Goal: Information Seeking & Learning: Check status

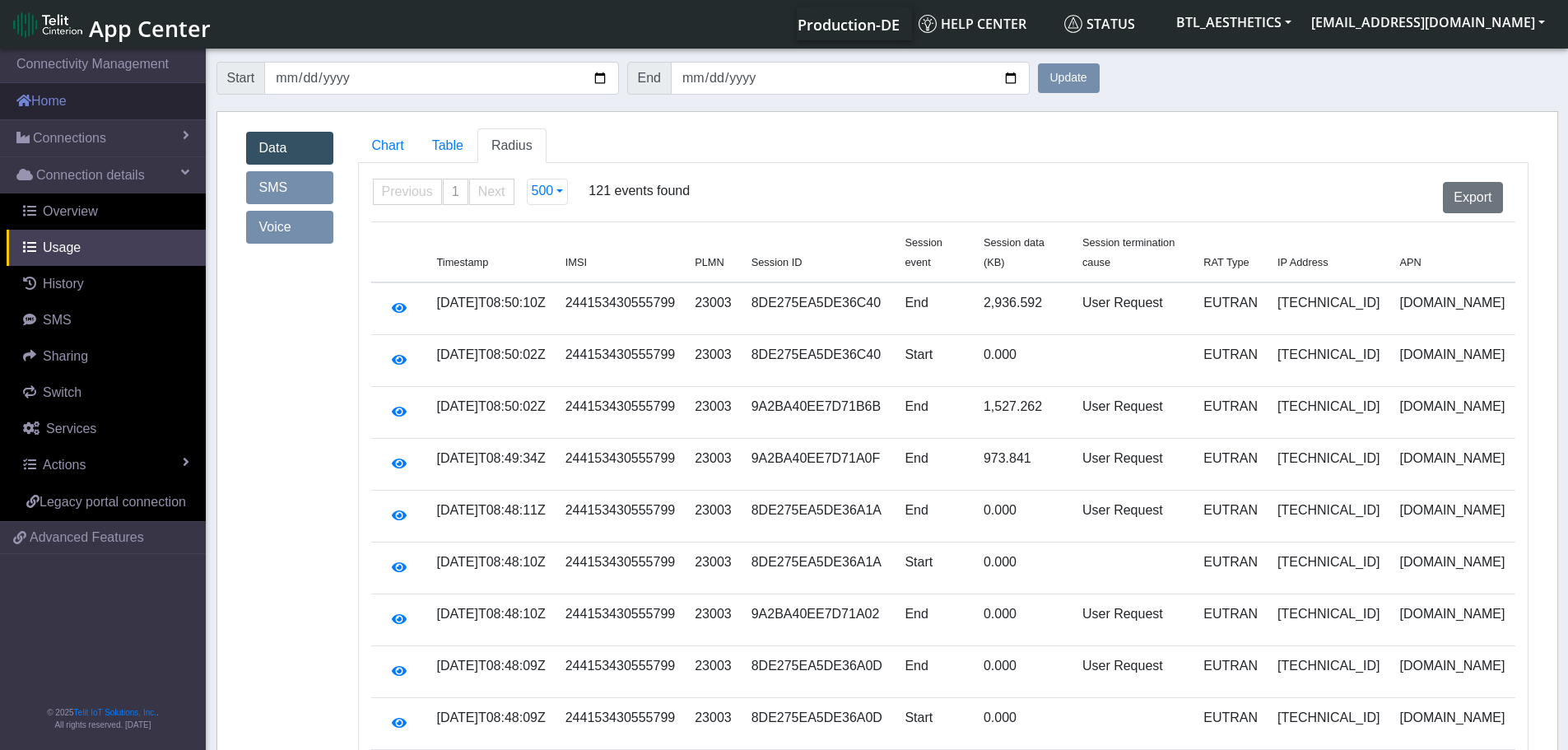
click at [47, 103] on link "Home" at bounding box center [103, 101] width 206 height 36
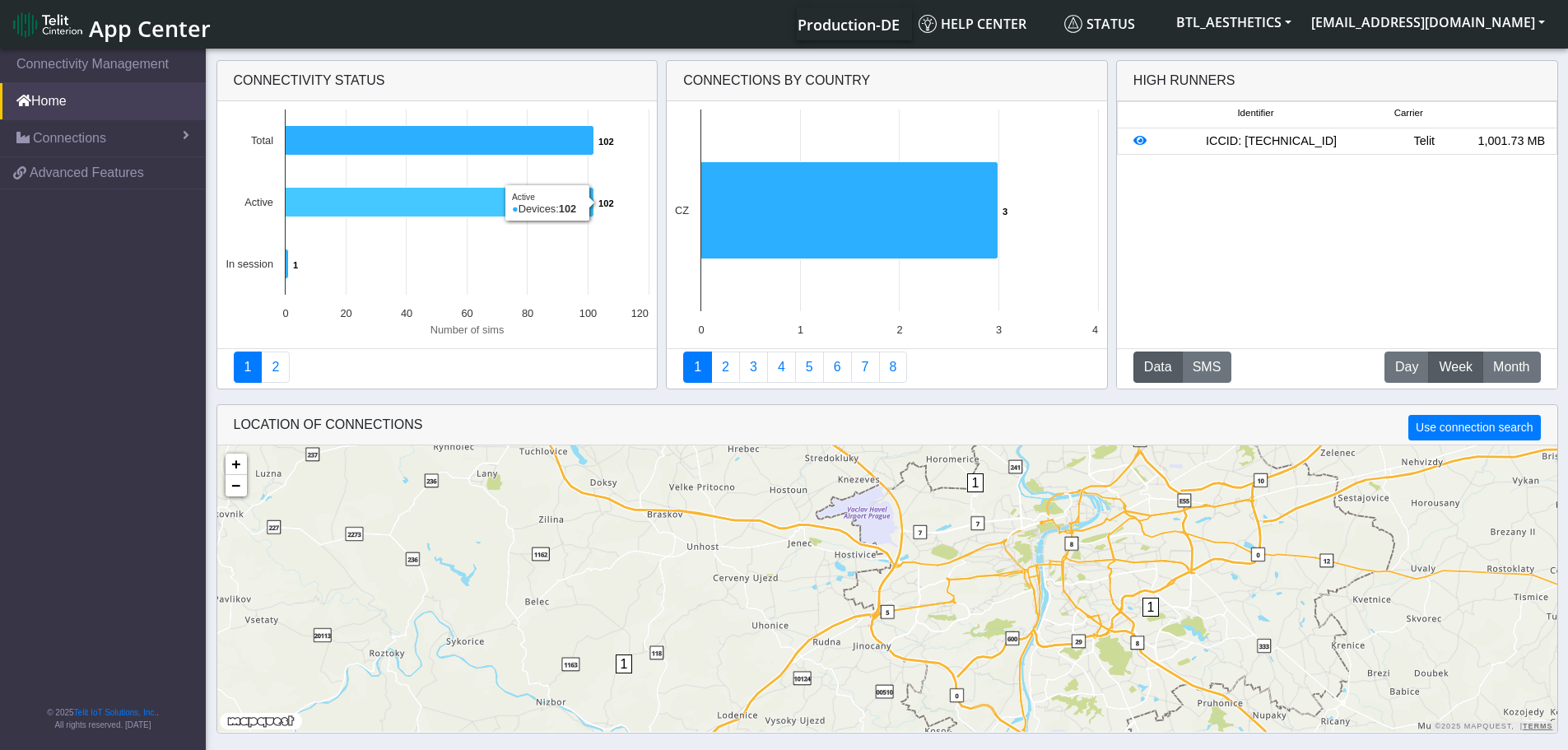
click at [416, 206] on icon at bounding box center [439, 203] width 309 height 30
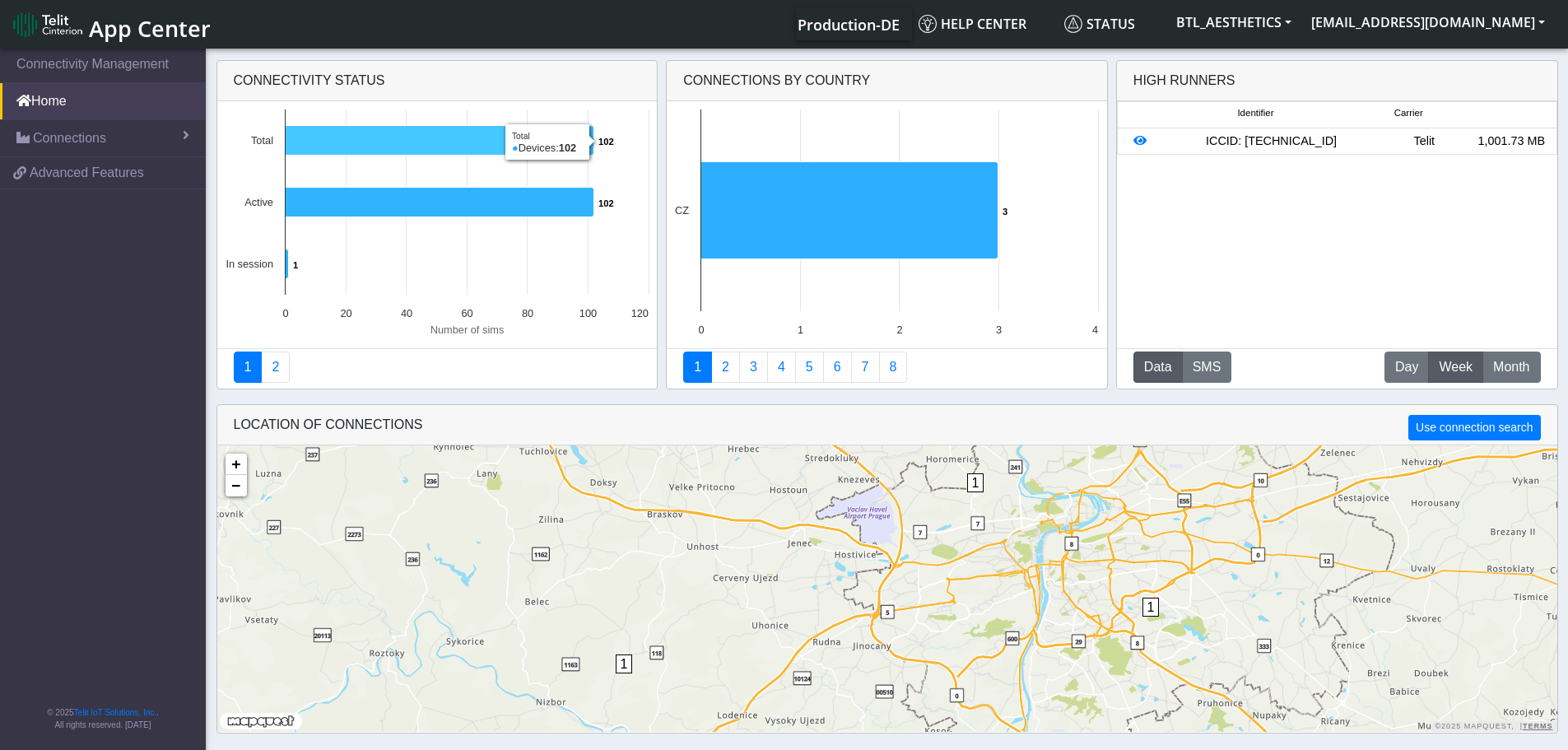
click at [406, 142] on icon at bounding box center [439, 141] width 309 height 30
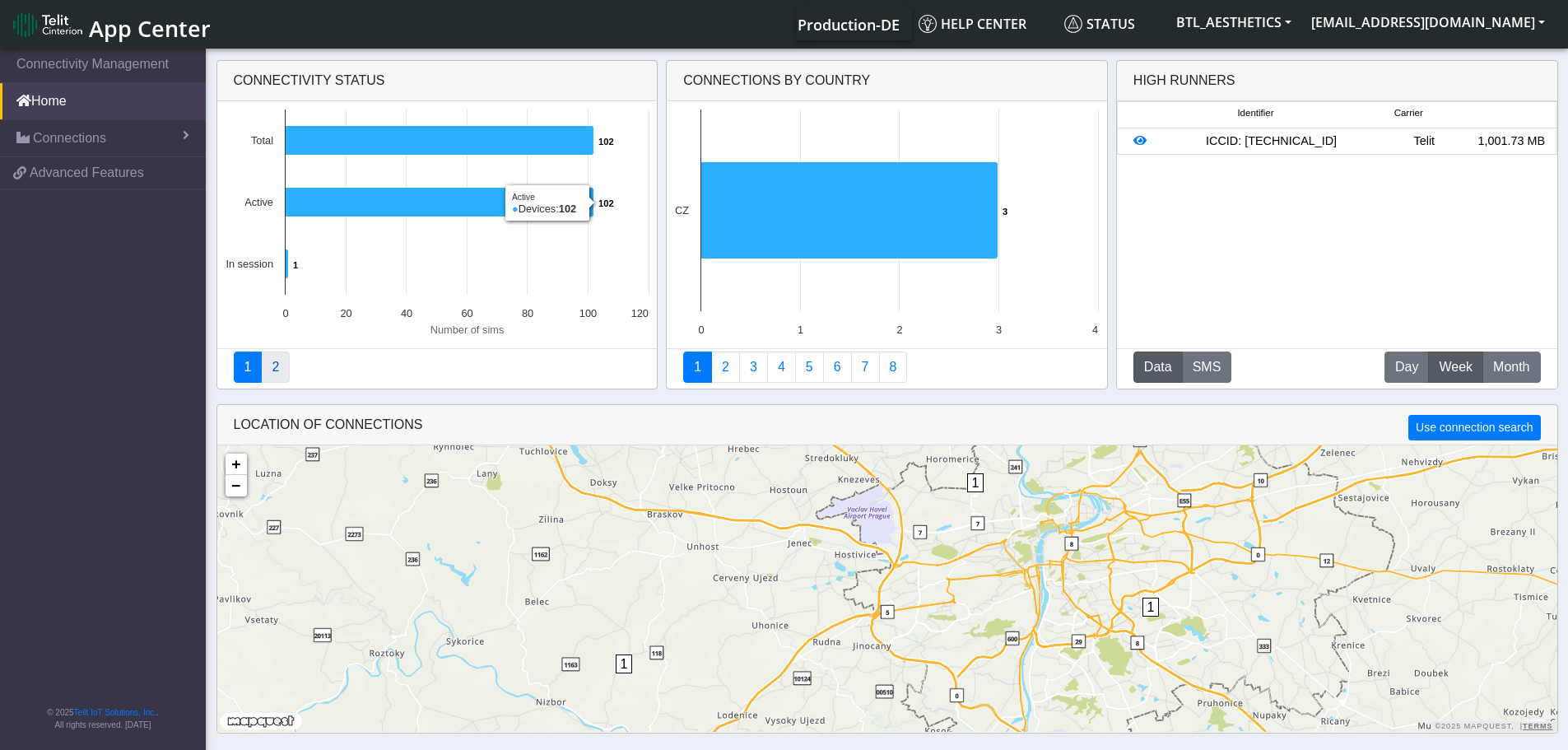
click at [285, 378] on link "2" at bounding box center [275, 368] width 29 height 31
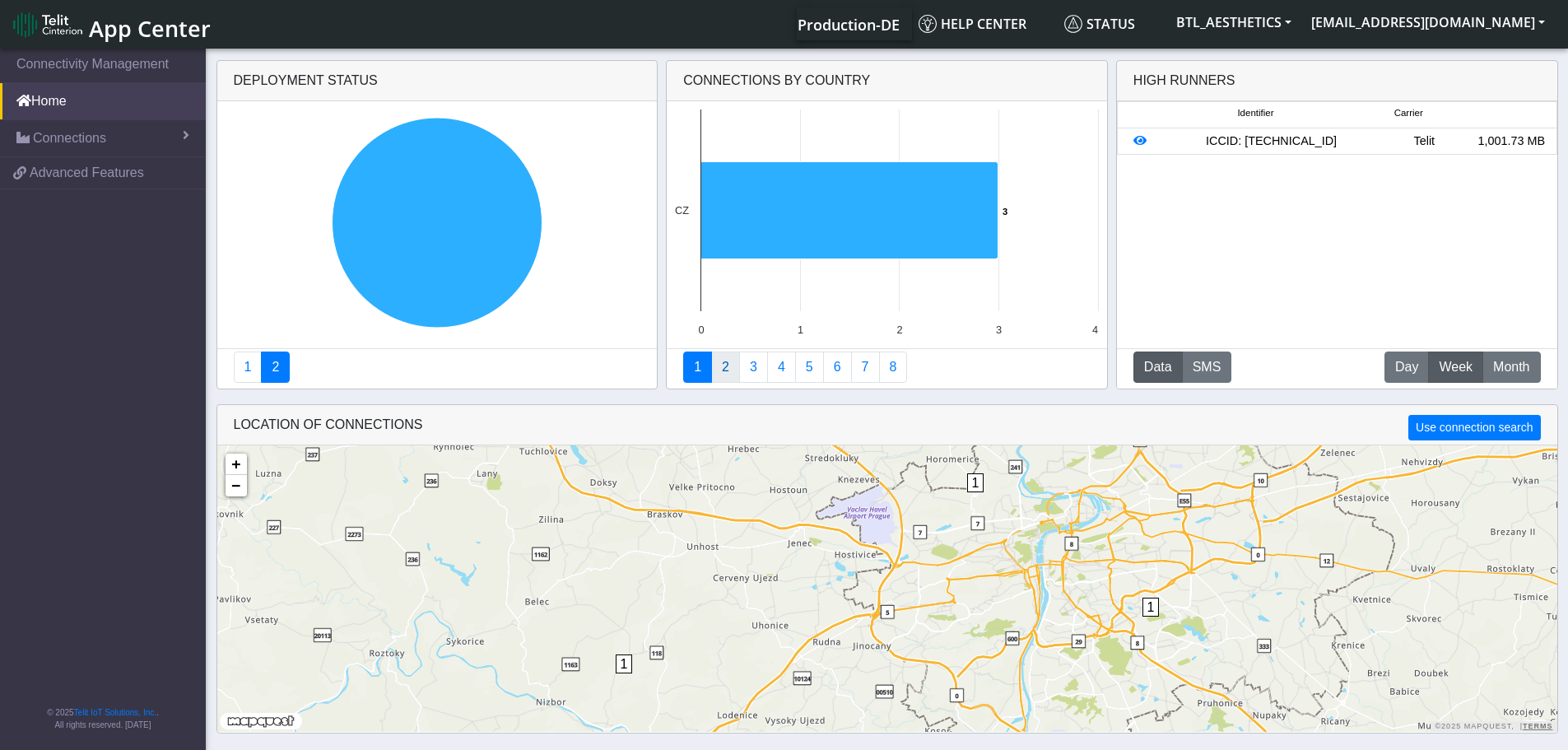
click at [719, 368] on link "2" at bounding box center [725, 368] width 29 height 31
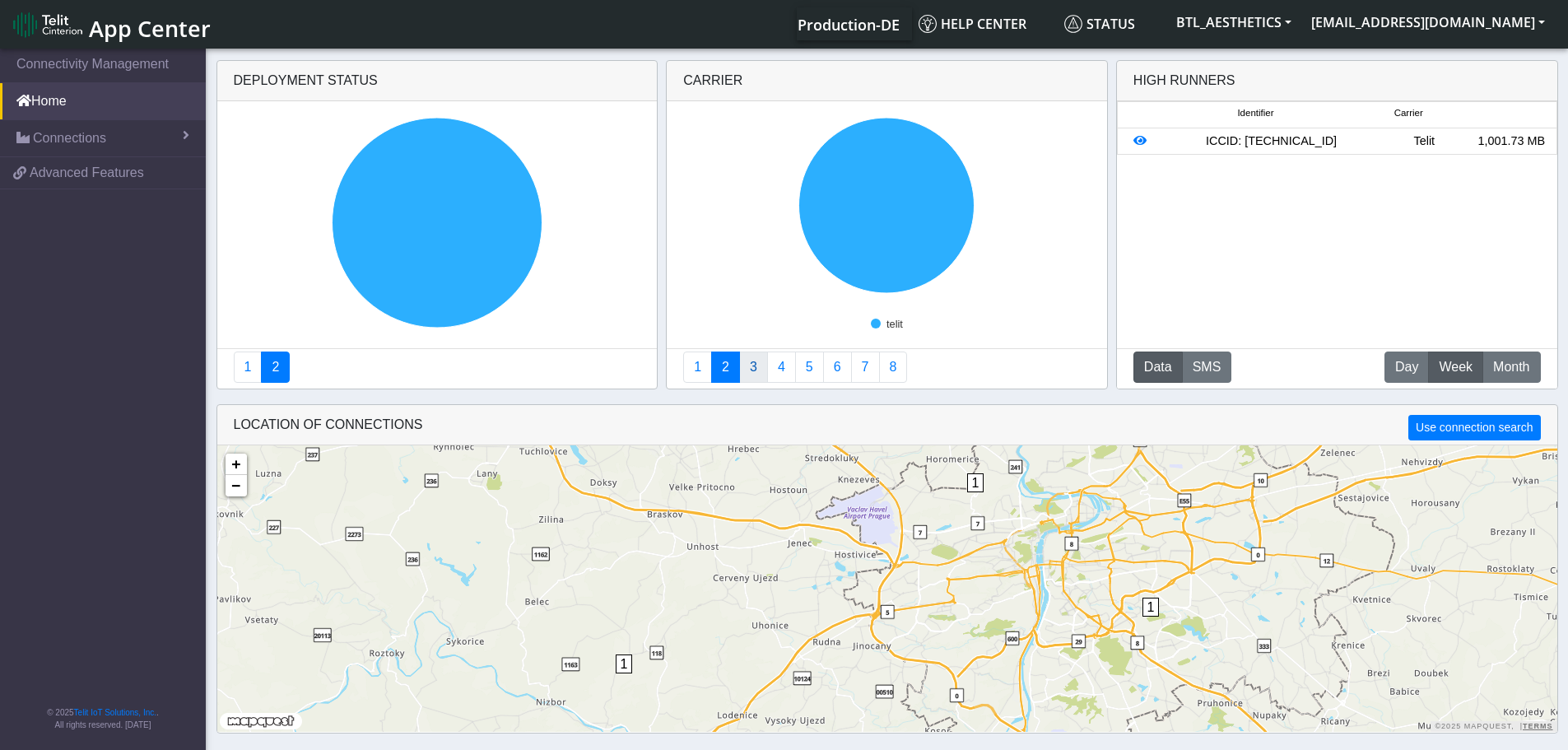
click at [765, 370] on link "3" at bounding box center [753, 368] width 29 height 31
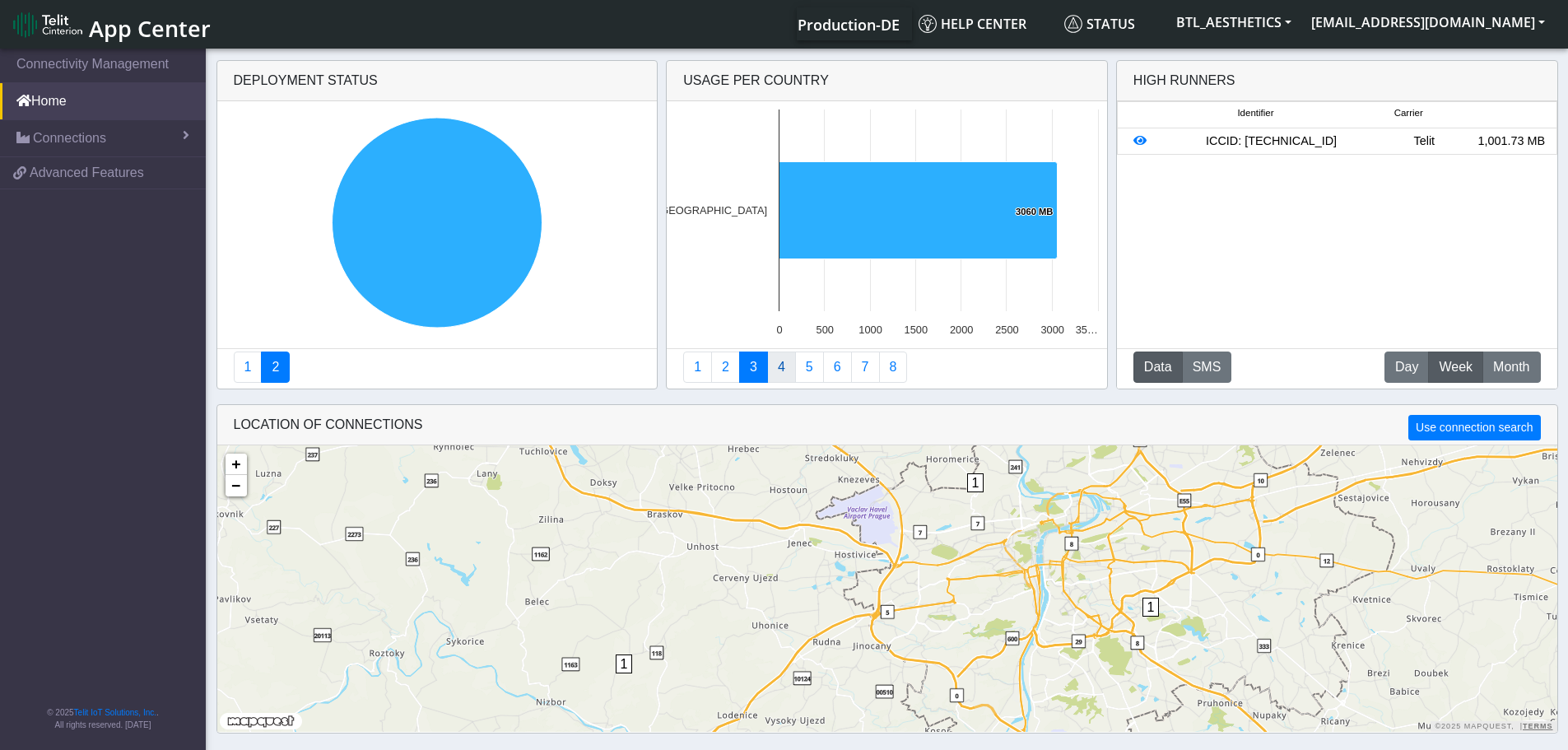
click at [777, 370] on link "4" at bounding box center [782, 368] width 29 height 31
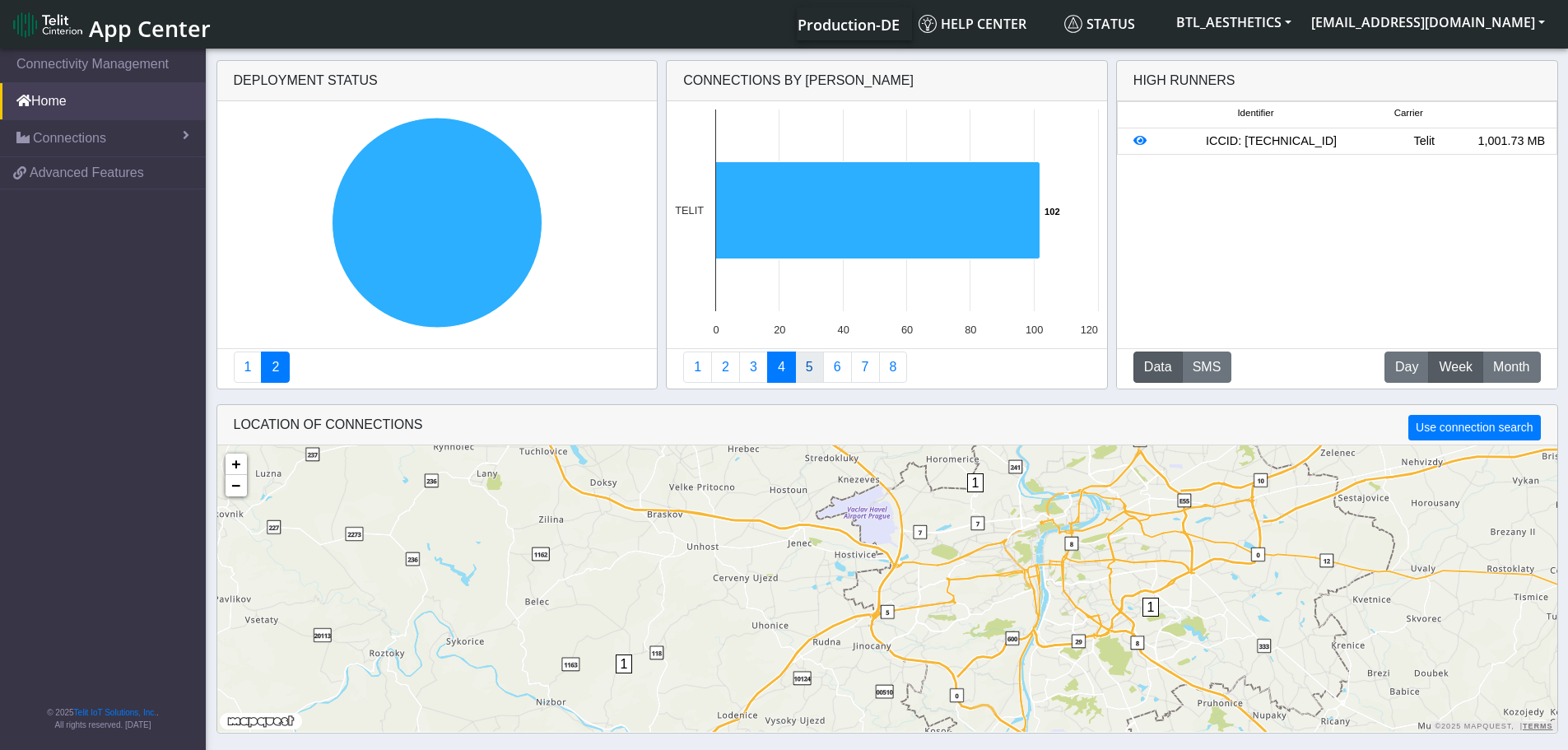
click at [807, 361] on link "5" at bounding box center [810, 368] width 29 height 31
click at [827, 373] on link "6" at bounding box center [837, 368] width 29 height 31
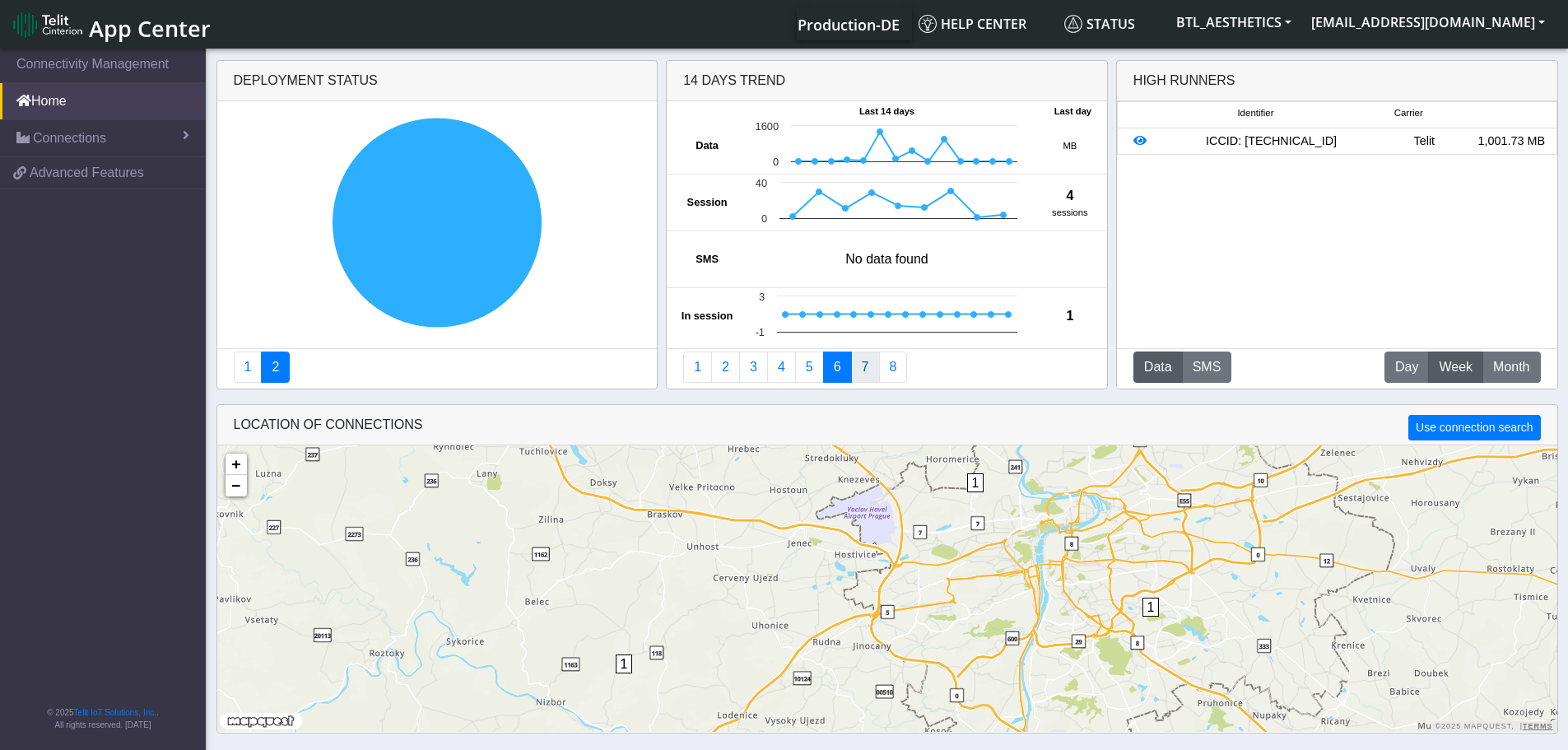
click at [866, 375] on link "7" at bounding box center [865, 368] width 29 height 31
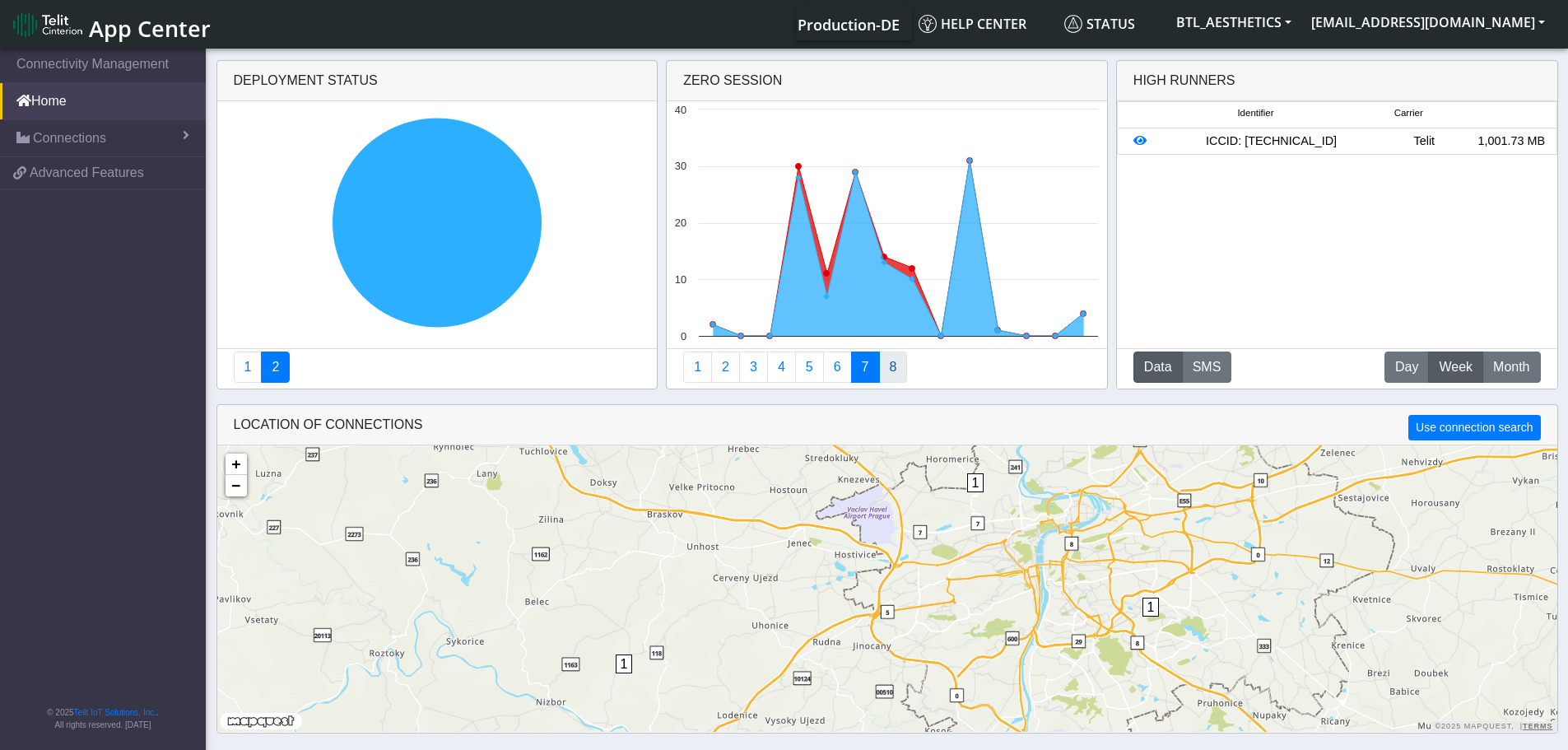
click at [883, 377] on link "8" at bounding box center [893, 368] width 29 height 31
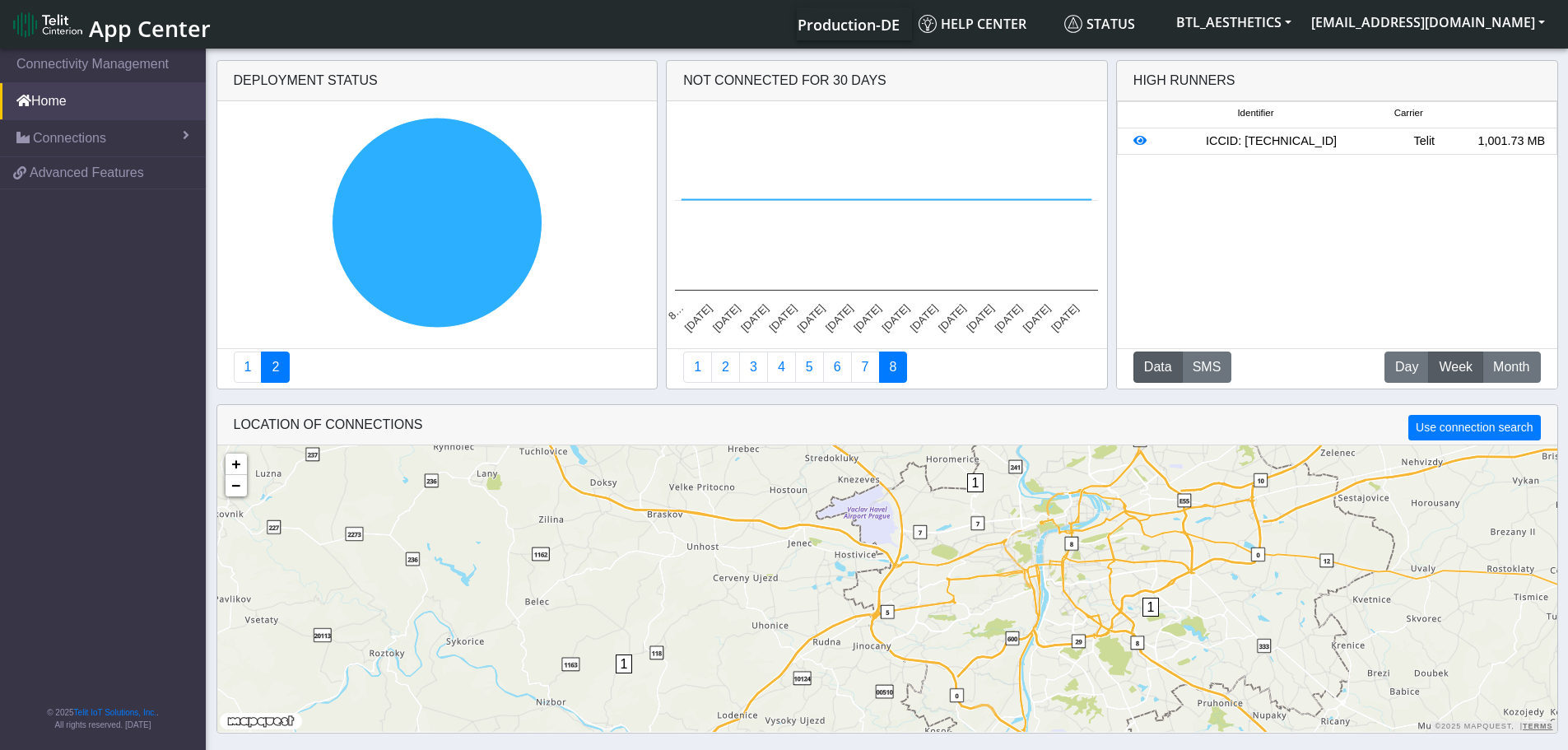
click at [1254, 140] on div "ICCID: [TECHNICAL_ID]" at bounding box center [1272, 142] width 219 height 18
click at [1137, 140] on icon at bounding box center [1140, 141] width 13 height 12
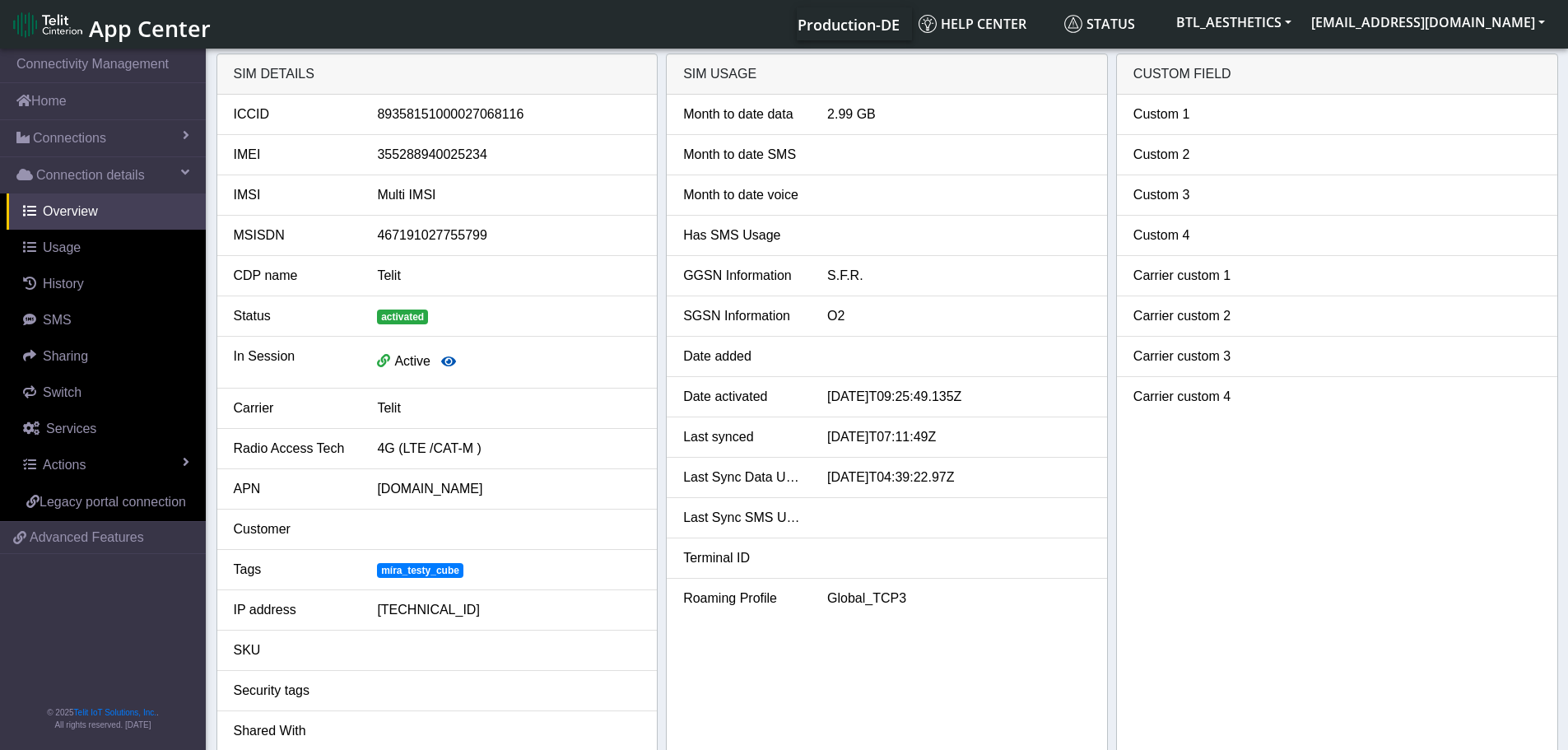
click at [449, 365] on icon "button" at bounding box center [449, 362] width 15 height 13
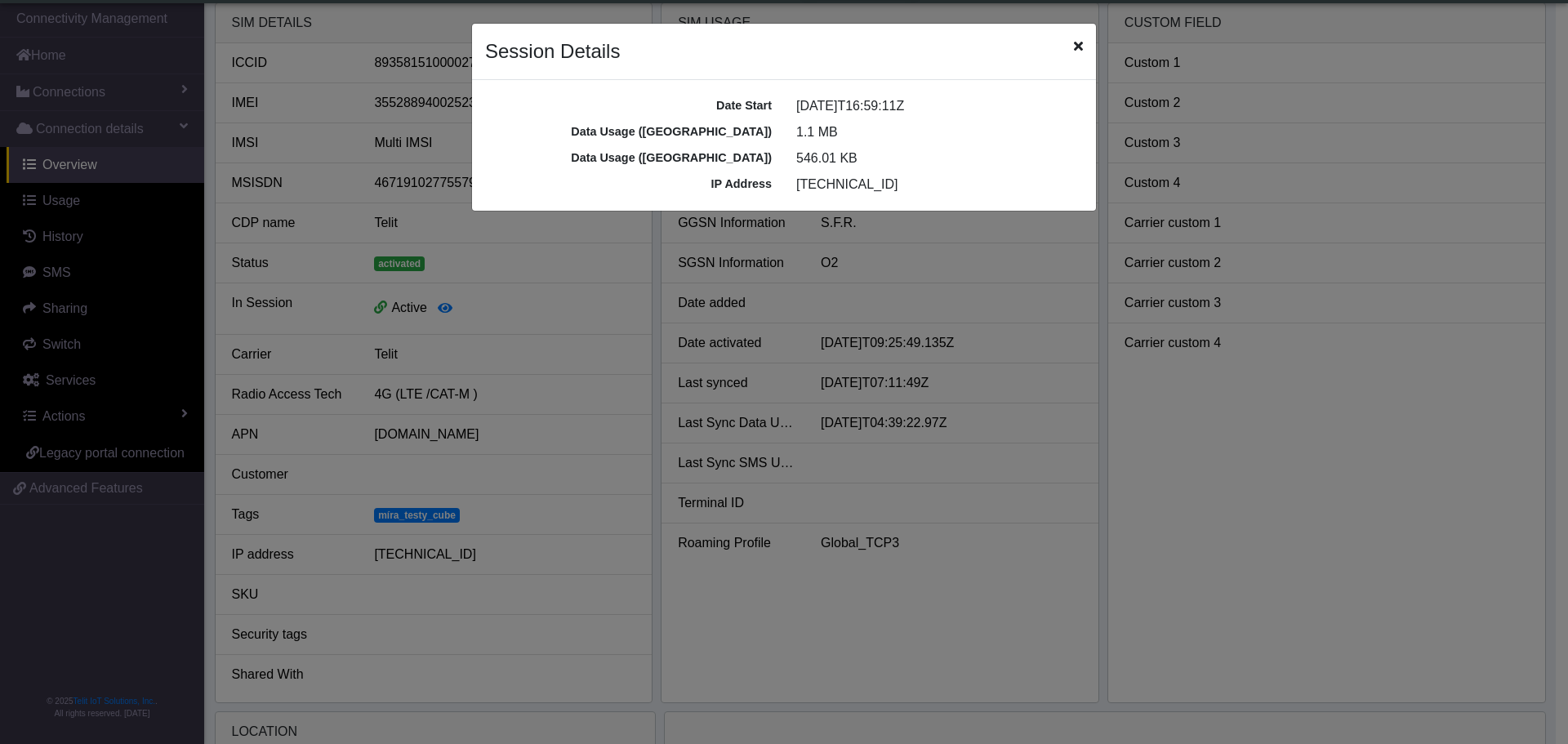
click at [1072, 50] on div "Session Details" at bounding box center [784, 52] width 624 height 57
click at [1084, 51] on div "Session Details" at bounding box center [784, 52] width 624 height 57
click at [1079, 49] on icon "Close" at bounding box center [1078, 46] width 9 height 13
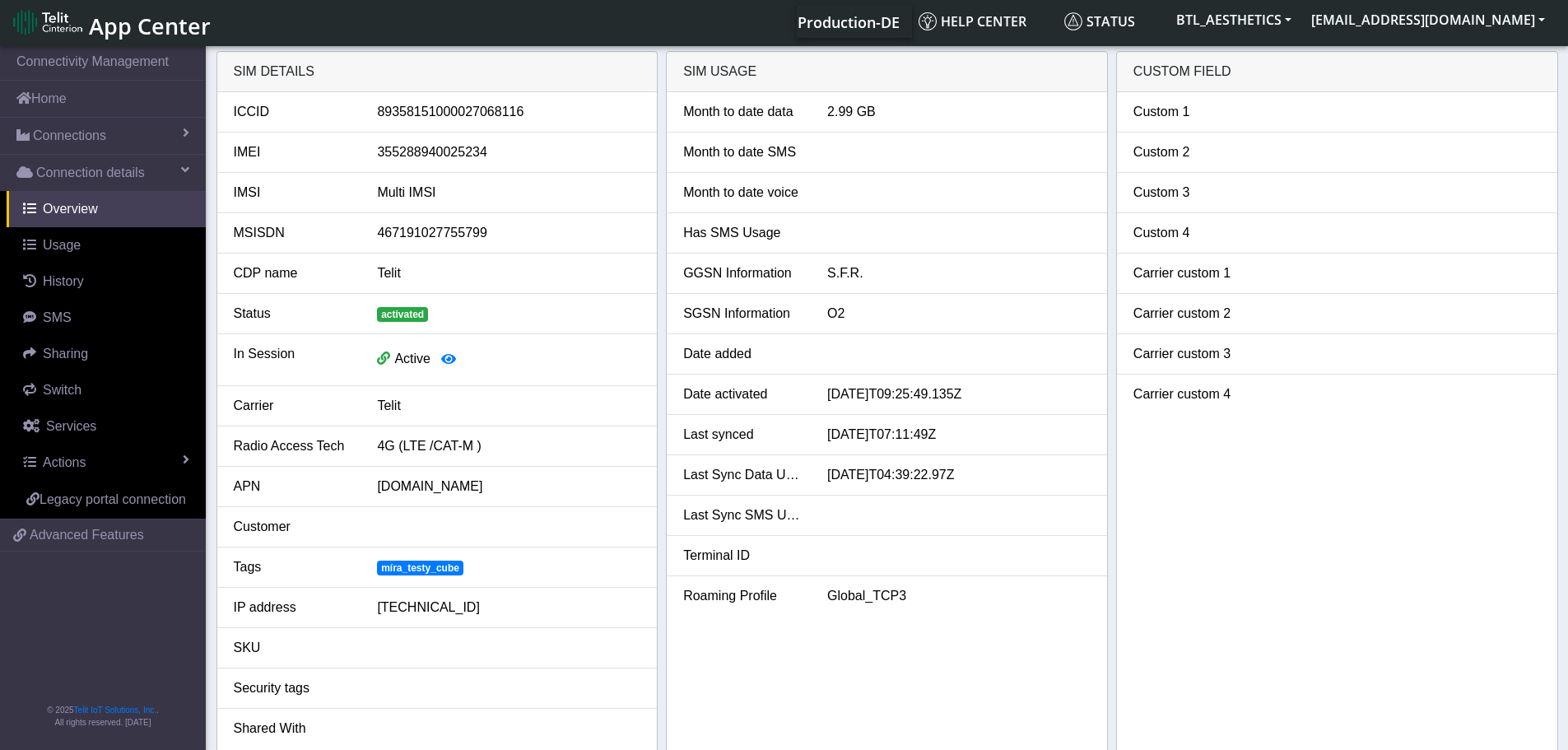
scroll to position [0, 0]
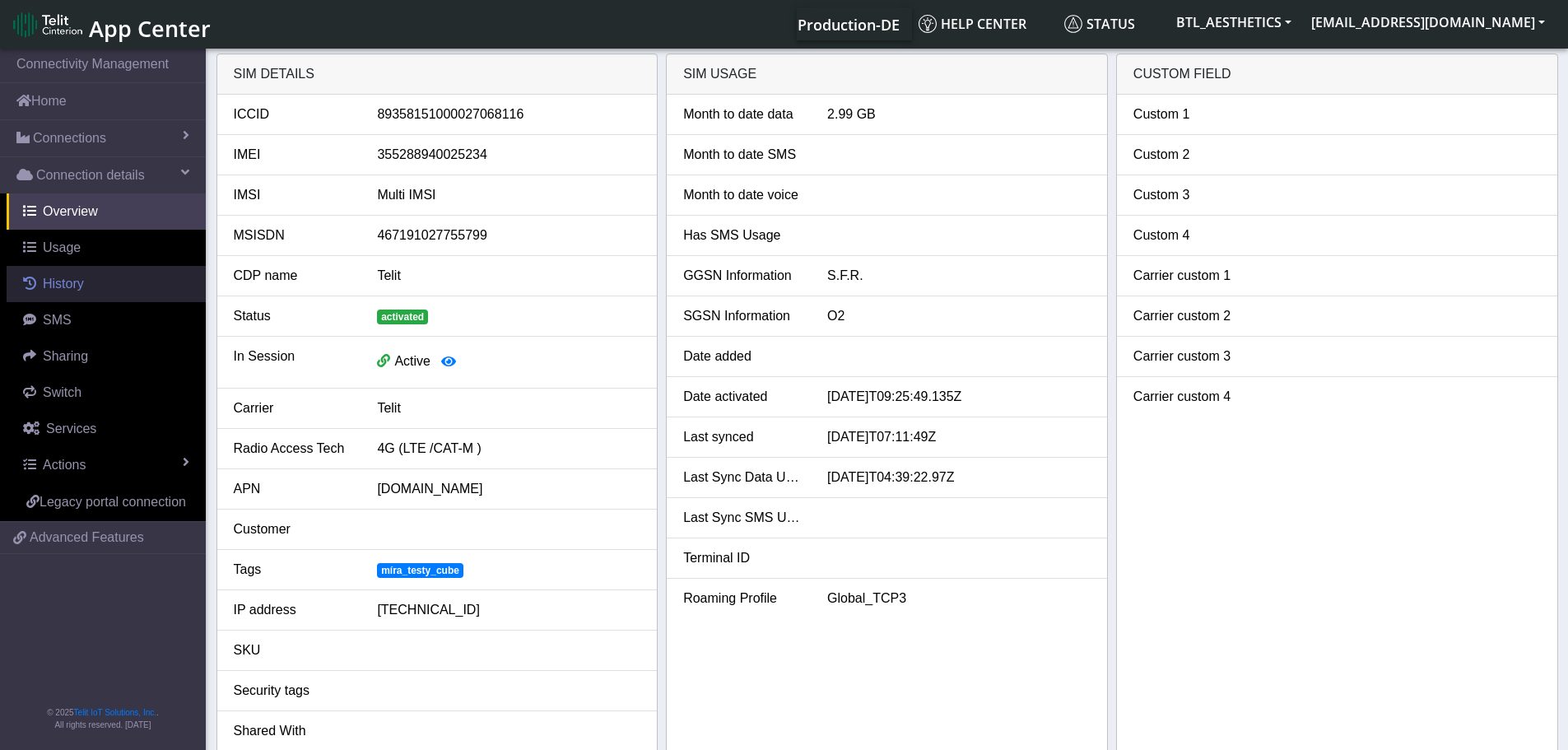
click at [57, 291] on span "History" at bounding box center [64, 283] width 41 height 14
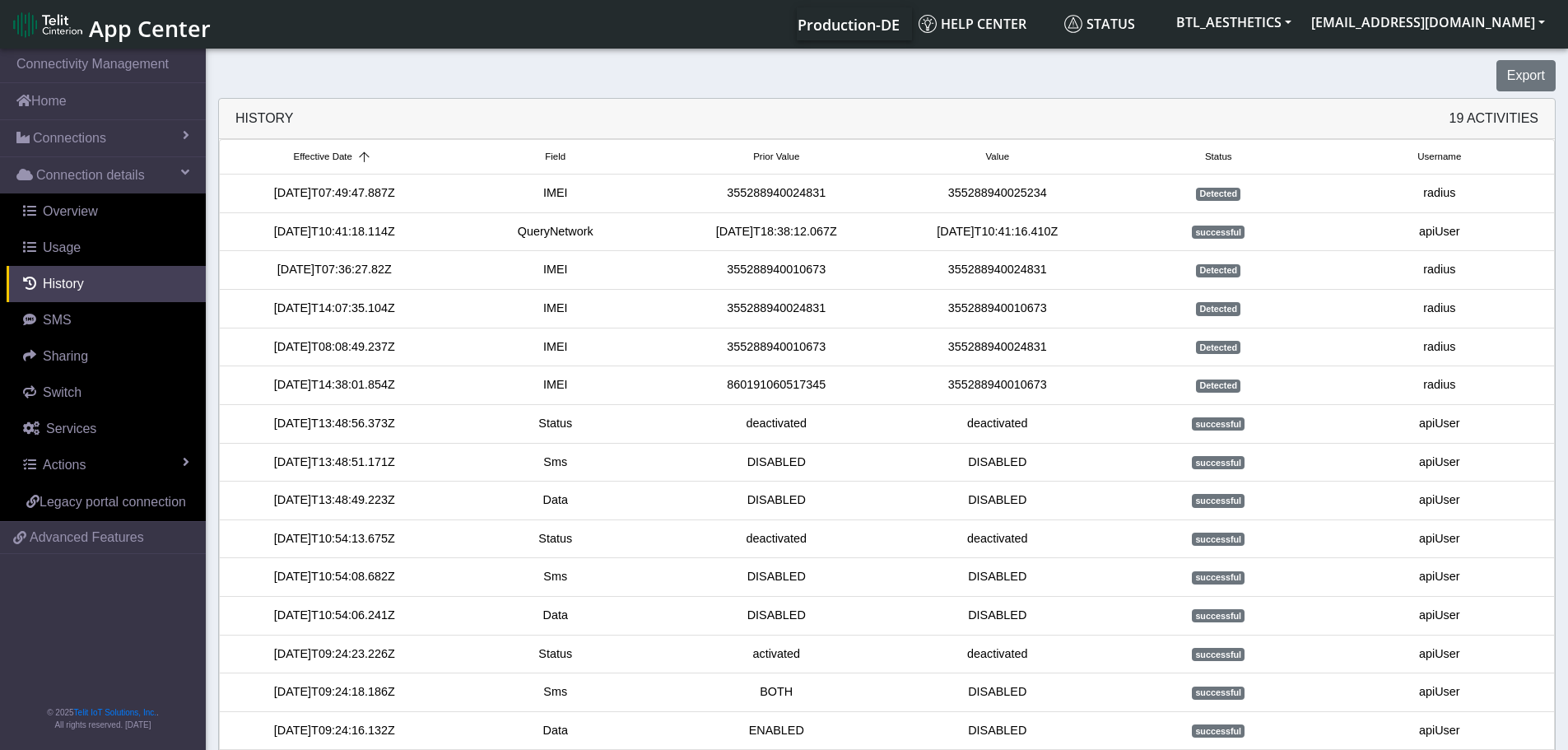
click at [352, 196] on div "[DATE]T07:49:47.887Z" at bounding box center [334, 194] width 221 height 18
click at [70, 466] on span "Actions" at bounding box center [65, 464] width 43 height 14
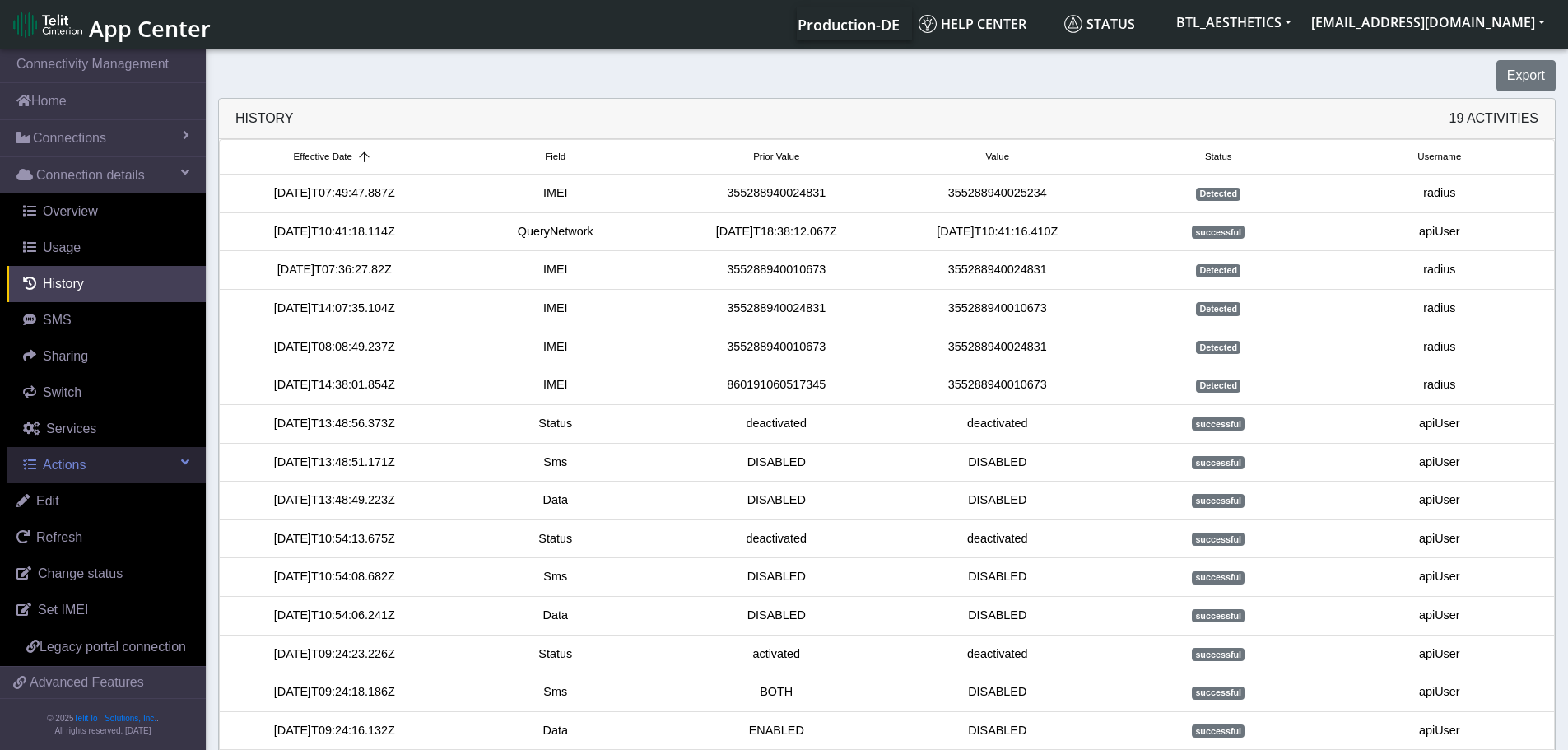
click at [65, 467] on span "Actions" at bounding box center [65, 464] width 43 height 14
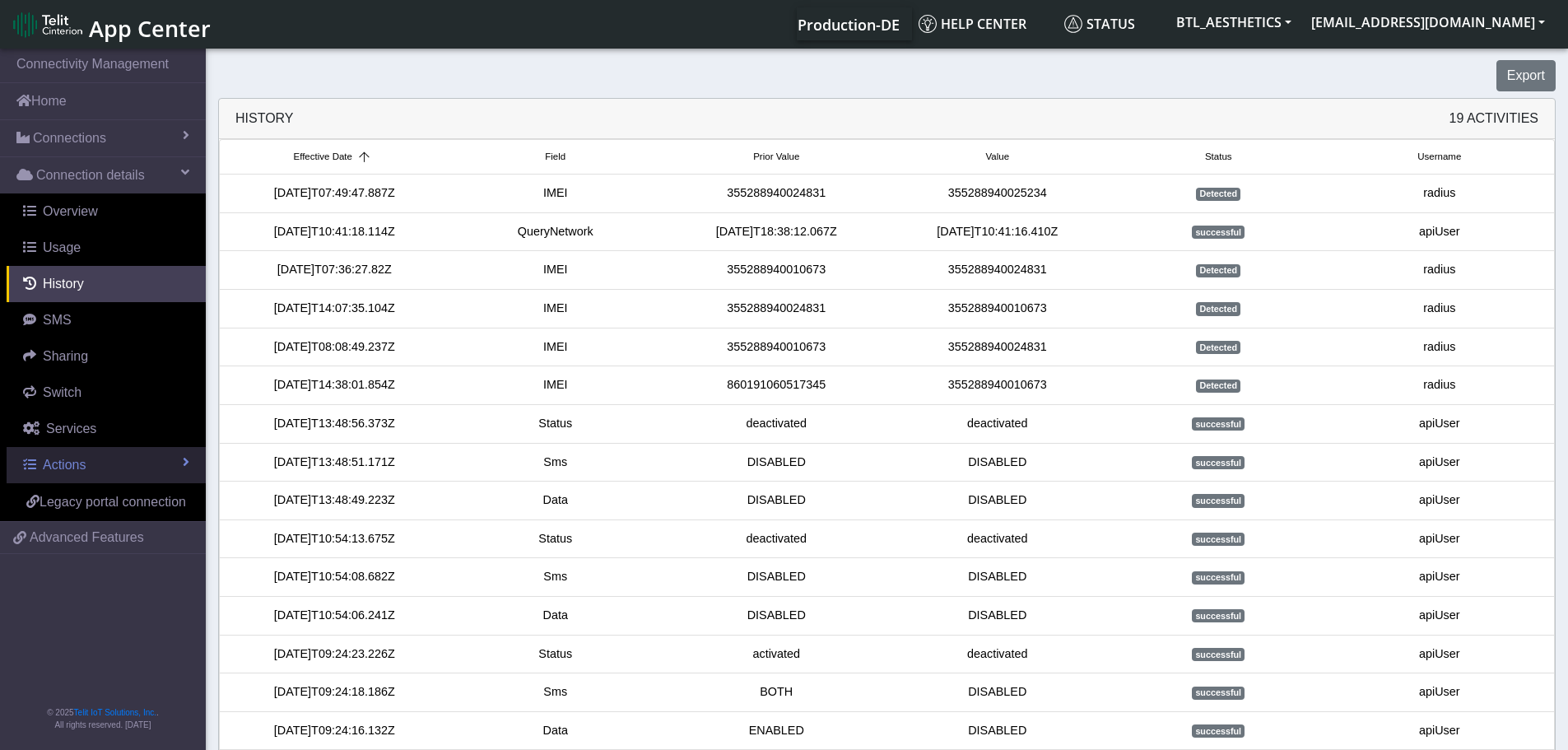
click at [65, 467] on span "Actions" at bounding box center [65, 464] width 43 height 14
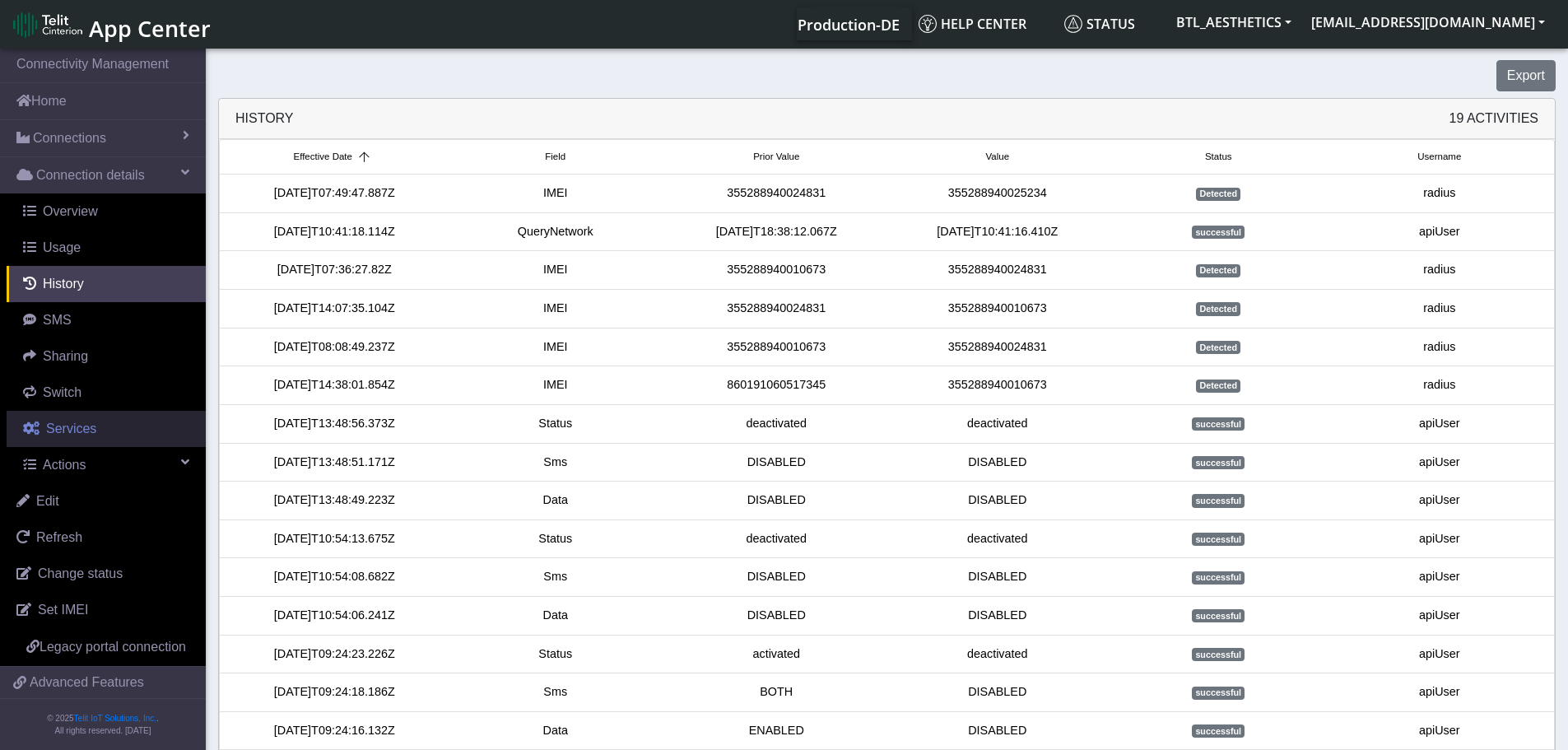
click at [66, 432] on span "Services" at bounding box center [71, 428] width 51 height 14
select select "2: 6"
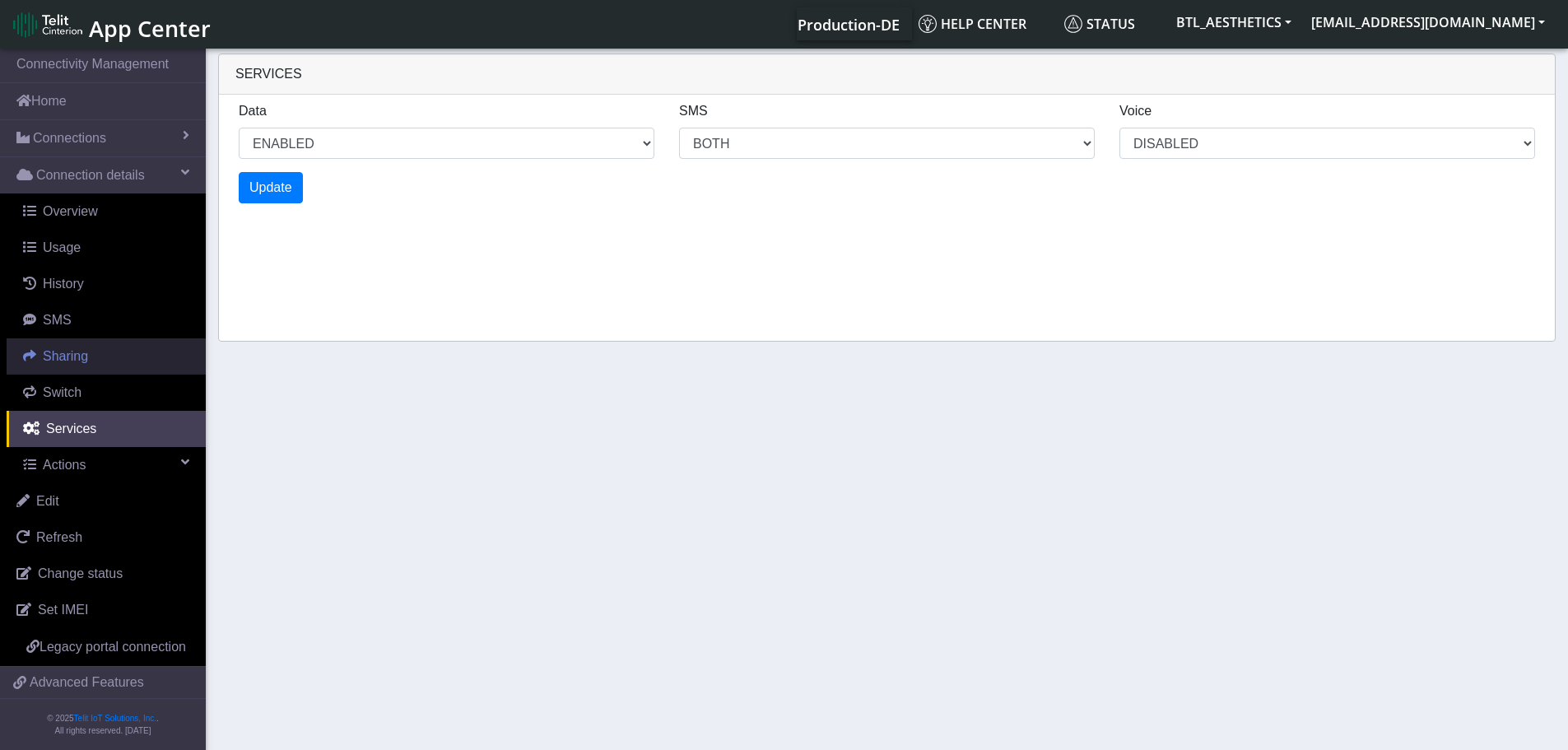
click at [52, 352] on span "Sharing" at bounding box center [65, 356] width 46 height 14
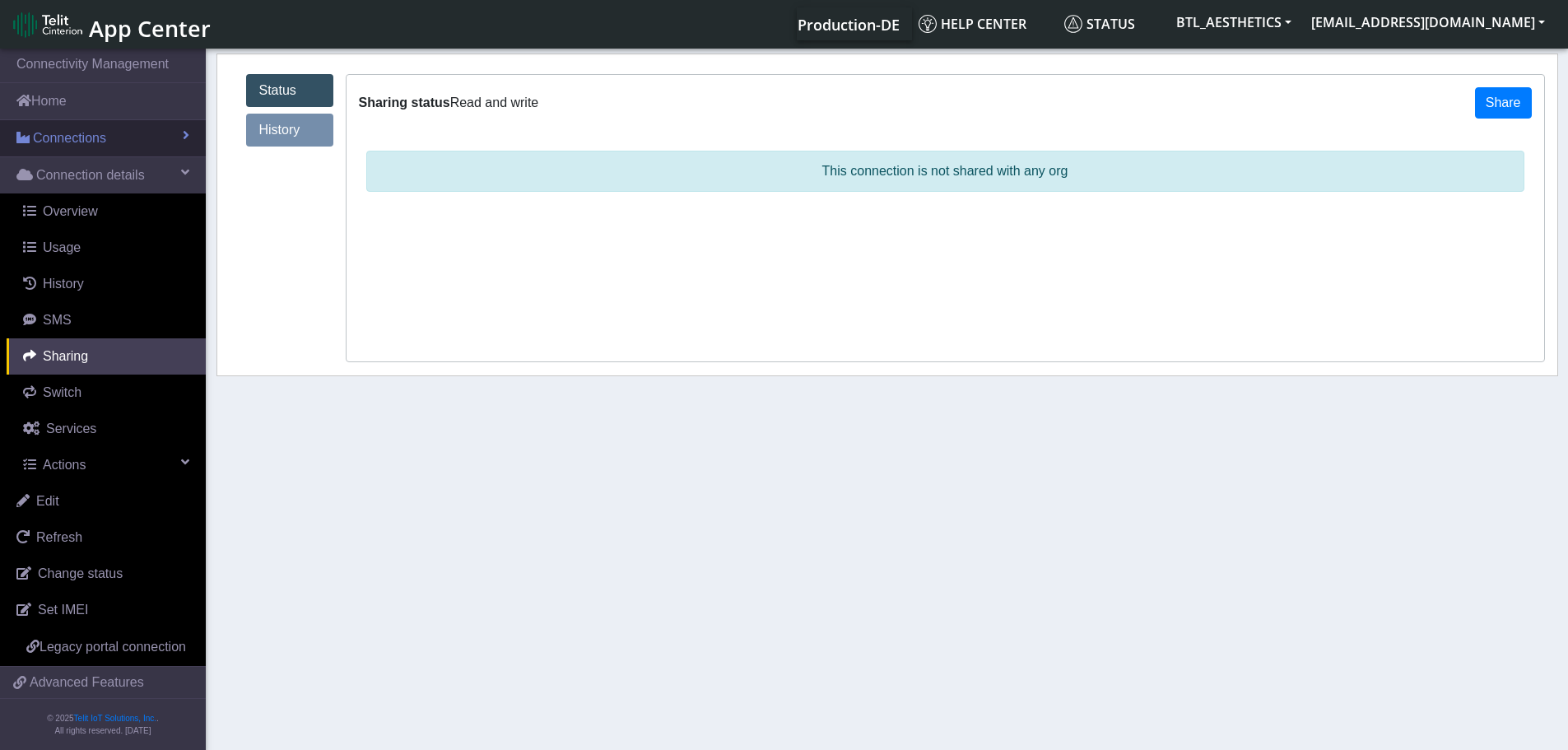
click at [61, 143] on span "Connections" at bounding box center [70, 138] width 74 height 20
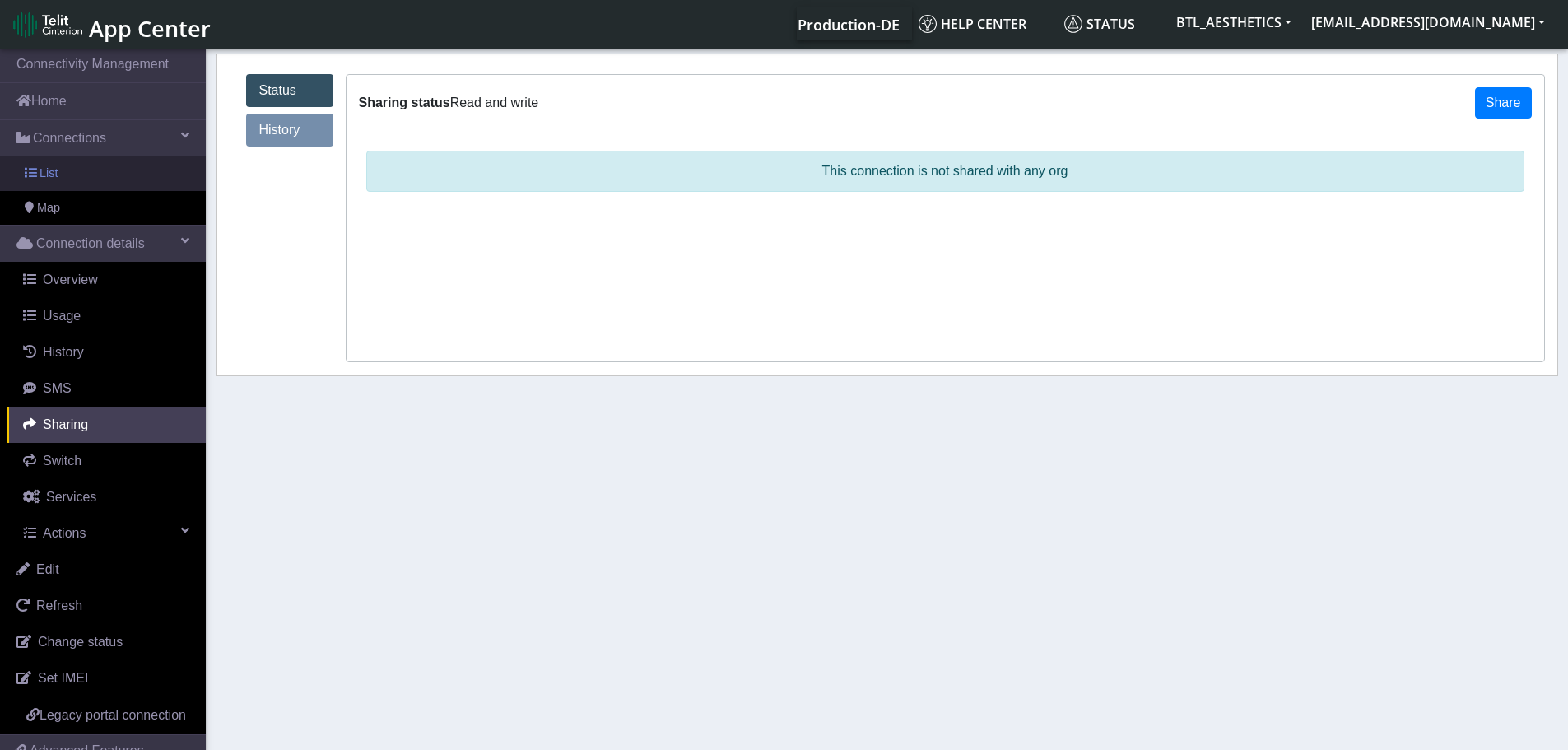
click at [56, 179] on span "List" at bounding box center [49, 174] width 18 height 18
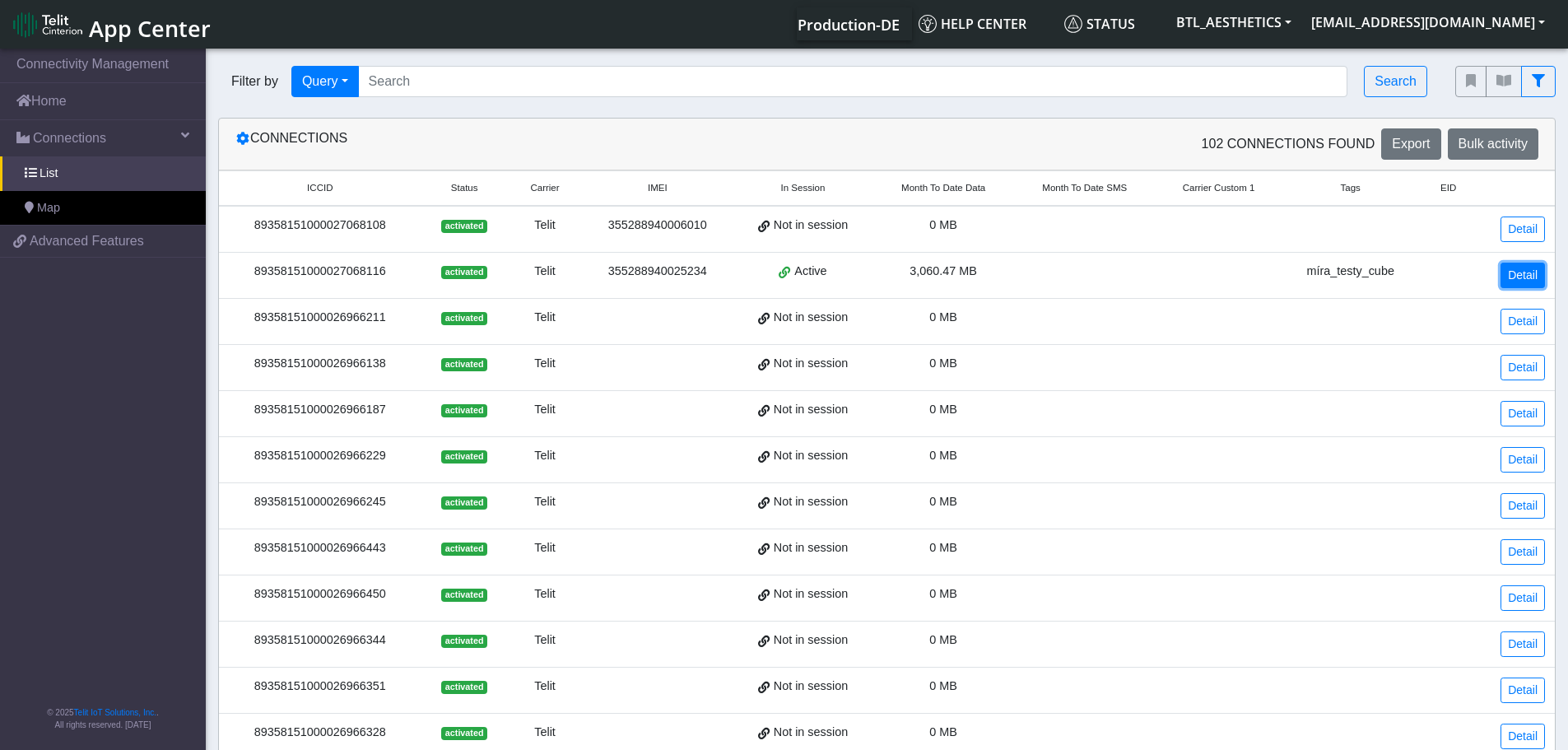
click at [1520, 276] on link "Detail" at bounding box center [1523, 275] width 45 height 26
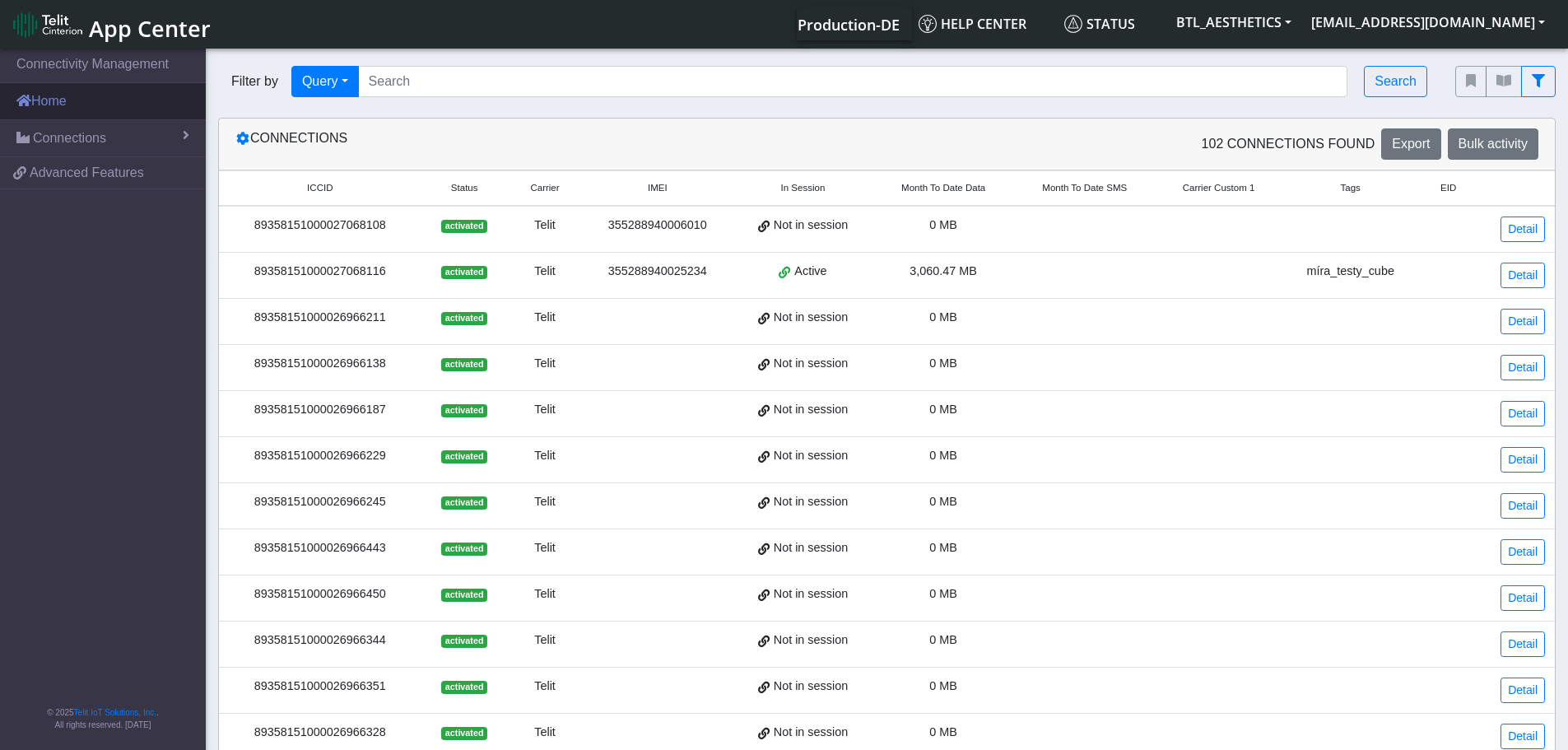
click at [58, 106] on link "Home" at bounding box center [103, 101] width 206 height 36
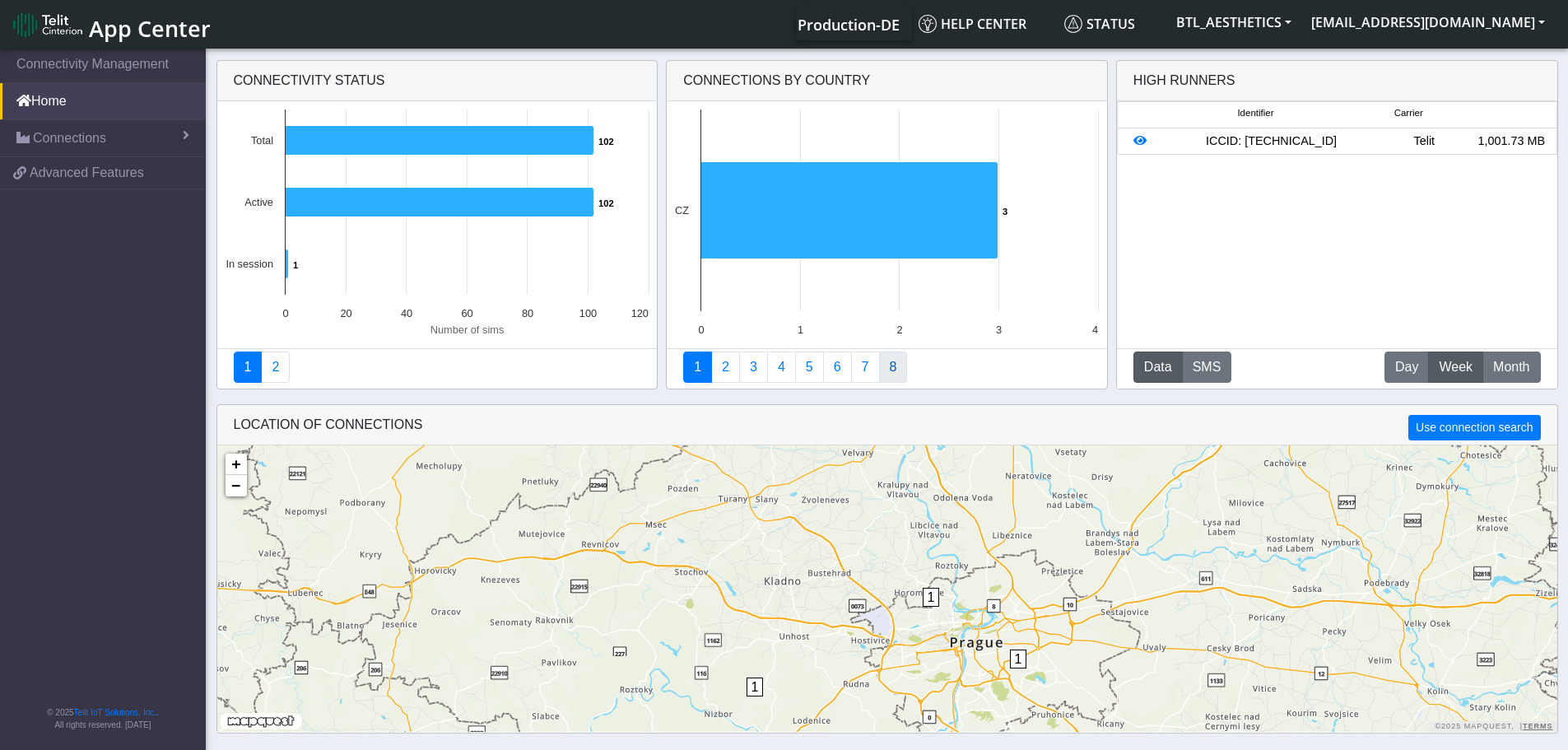
click at [900, 365] on link "8" at bounding box center [893, 368] width 29 height 31
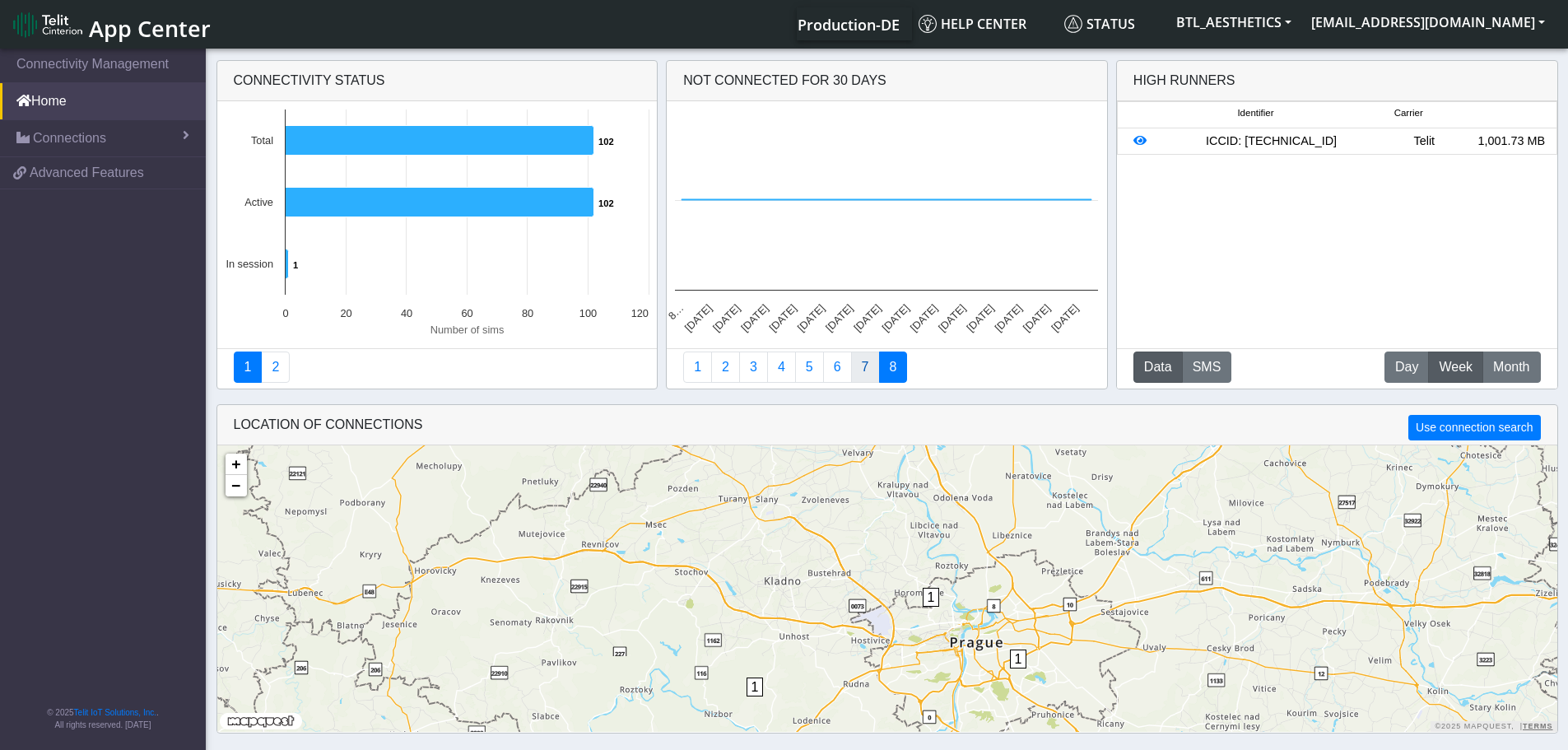
click at [873, 364] on link "7" at bounding box center [865, 368] width 29 height 31
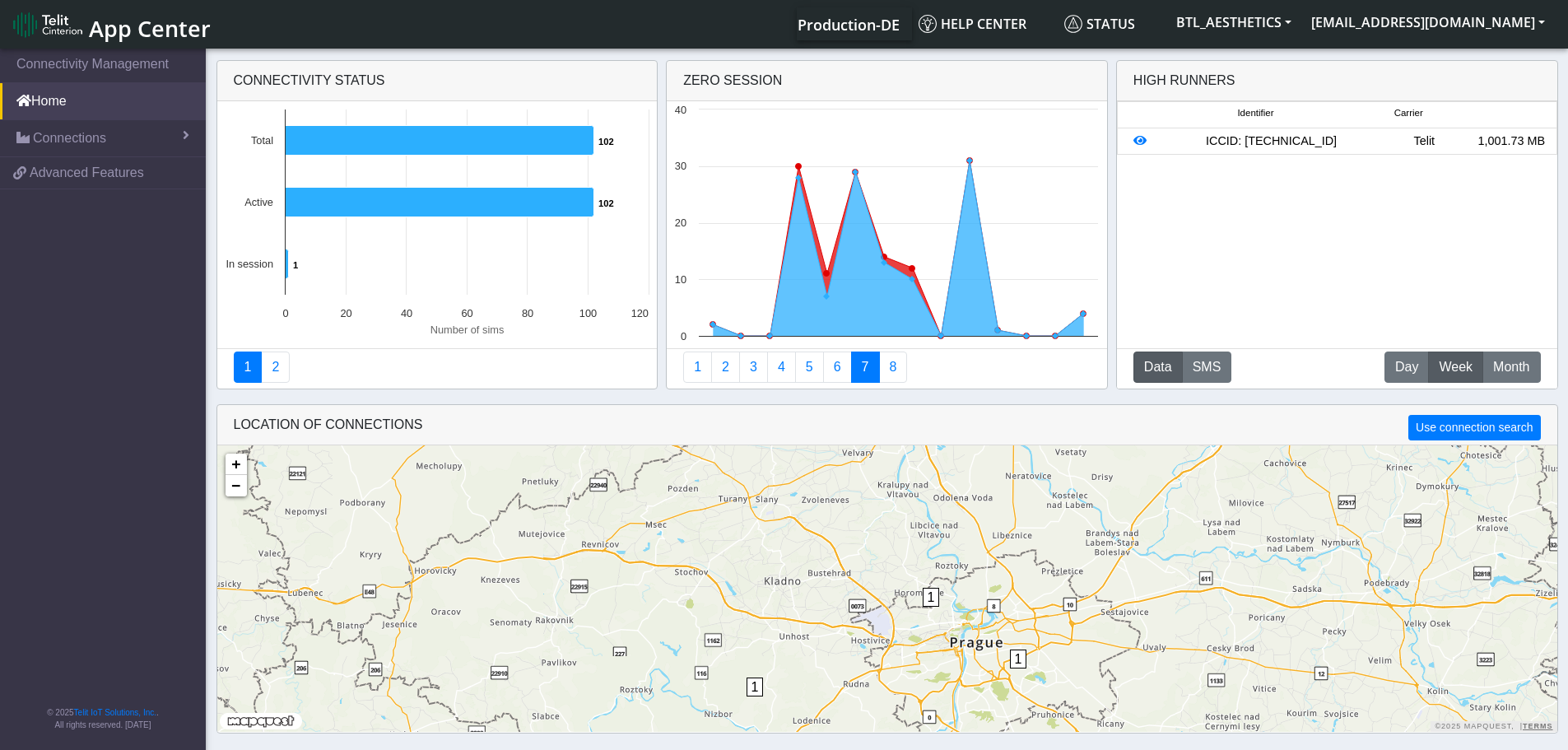
click at [854, 375] on link "7" at bounding box center [865, 368] width 29 height 31
drag, startPoint x: 849, startPoint y: 373, endPoint x: 839, endPoint y: 371, distance: 10.2
click at [844, 373] on ul "1 2 3 4 5 6 7 8" at bounding box center [887, 368] width 407 height 31
click at [839, 371] on link "6" at bounding box center [837, 368] width 29 height 31
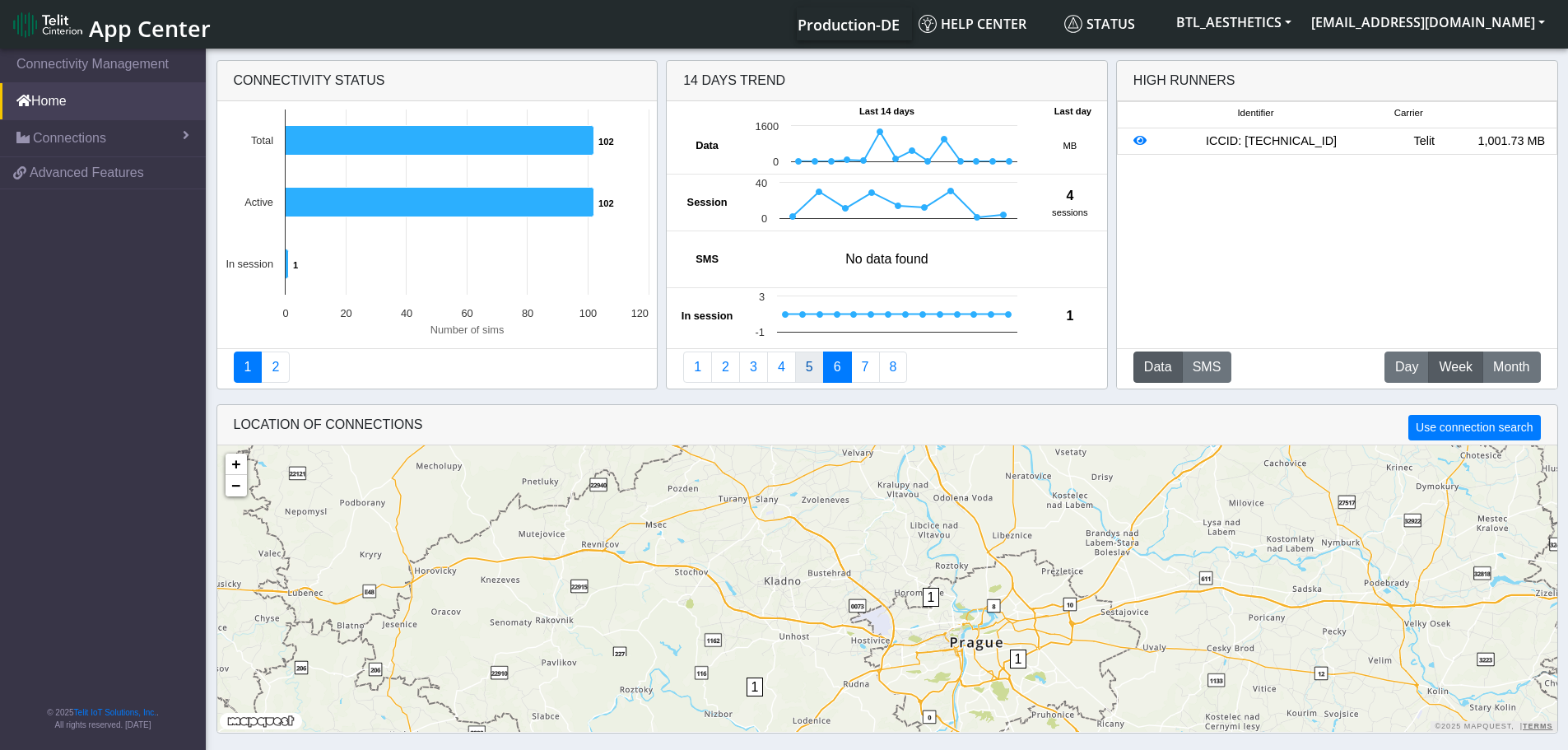
click at [810, 369] on link "5" at bounding box center [810, 368] width 29 height 31
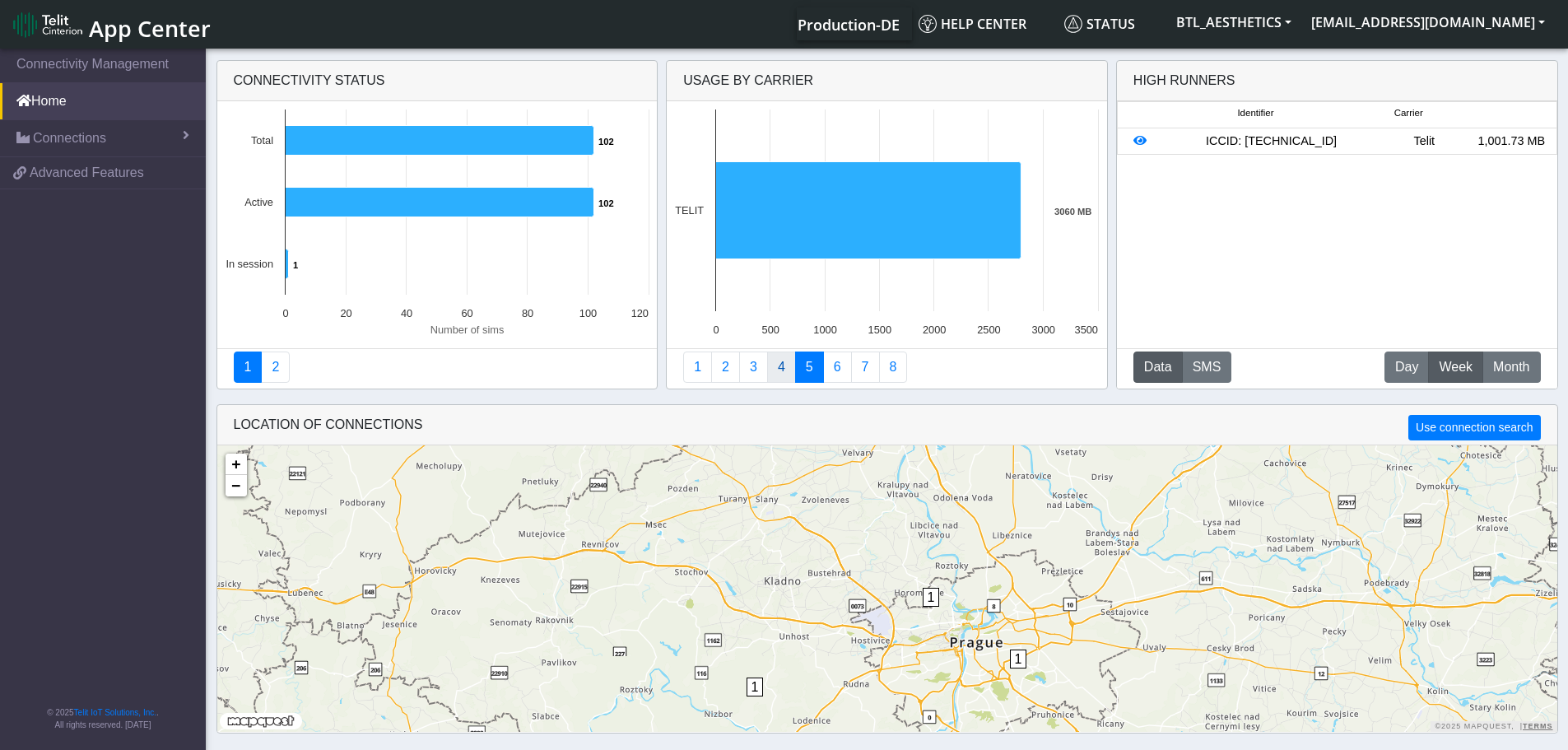
click at [789, 369] on link "4" at bounding box center [782, 368] width 29 height 31
click at [760, 378] on link "3" at bounding box center [753, 368] width 29 height 31
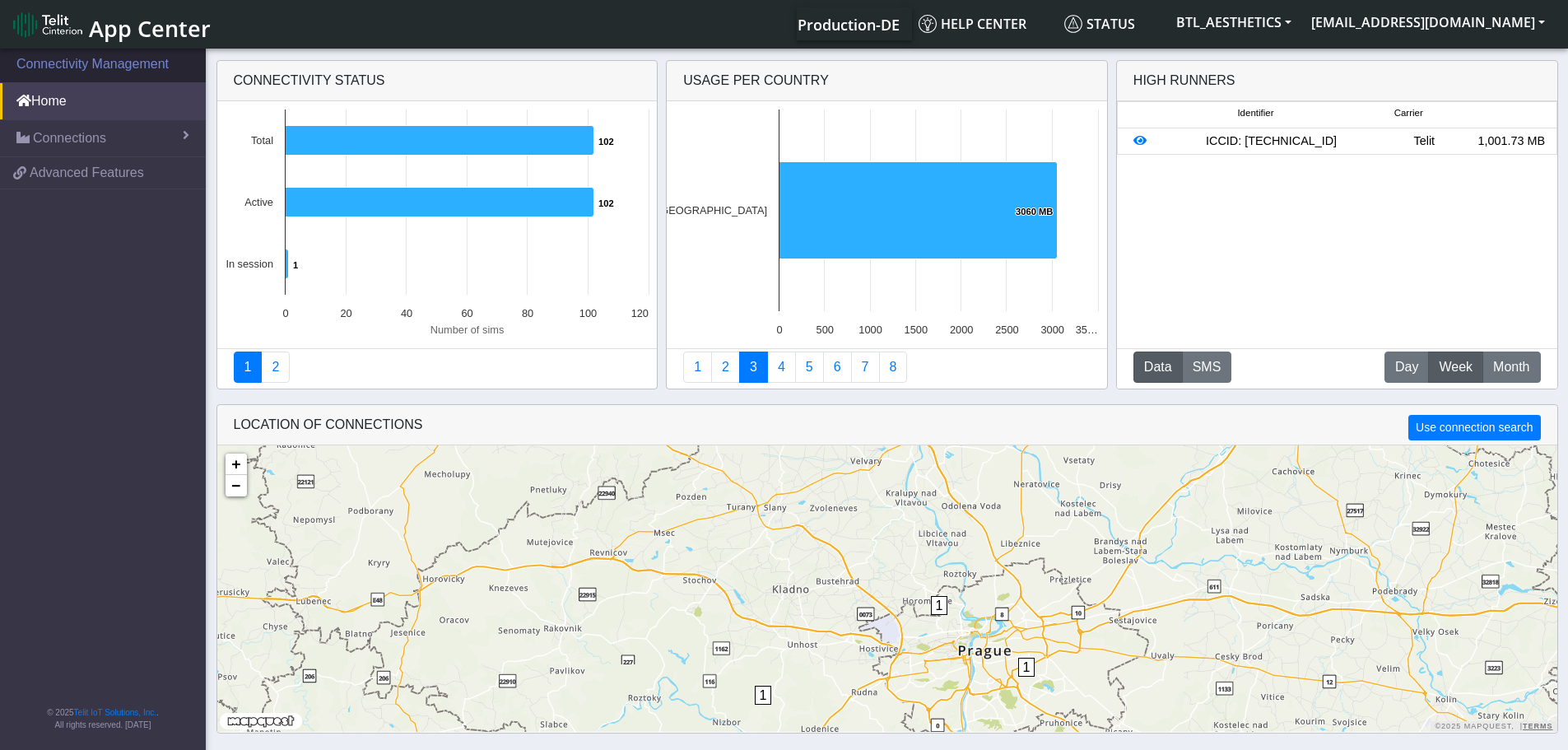
click at [46, 71] on link "Connectivity Management" at bounding box center [103, 65] width 206 height 36
click at [74, 65] on link "Connectivity Management" at bounding box center [103, 65] width 206 height 36
click at [1255, 111] on span "Identifier" at bounding box center [1256, 113] width 36 height 14
click at [1419, 368] on button "D Day" at bounding box center [1407, 368] width 45 height 31
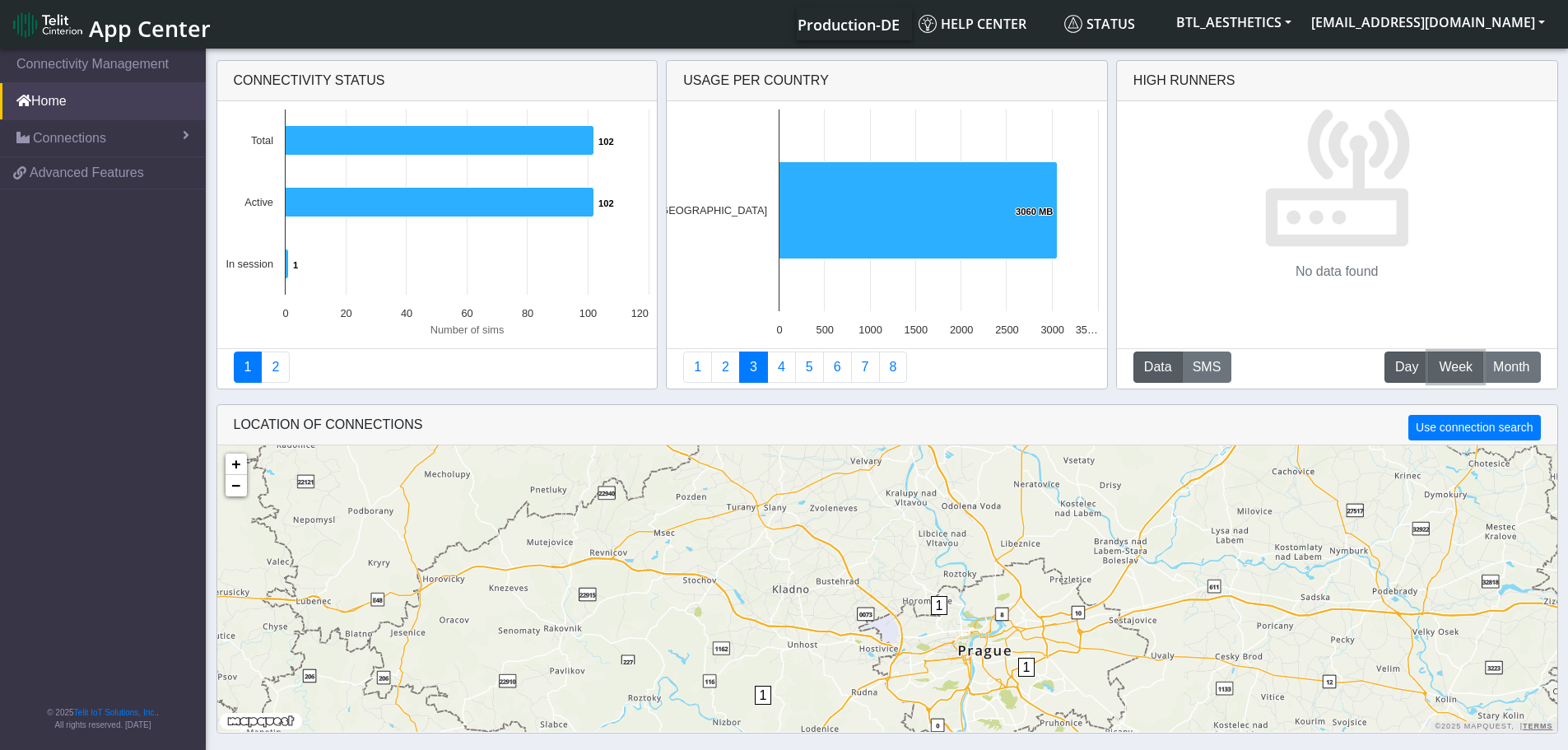
click at [1468, 376] on span "Week" at bounding box center [1455, 368] width 34 height 20
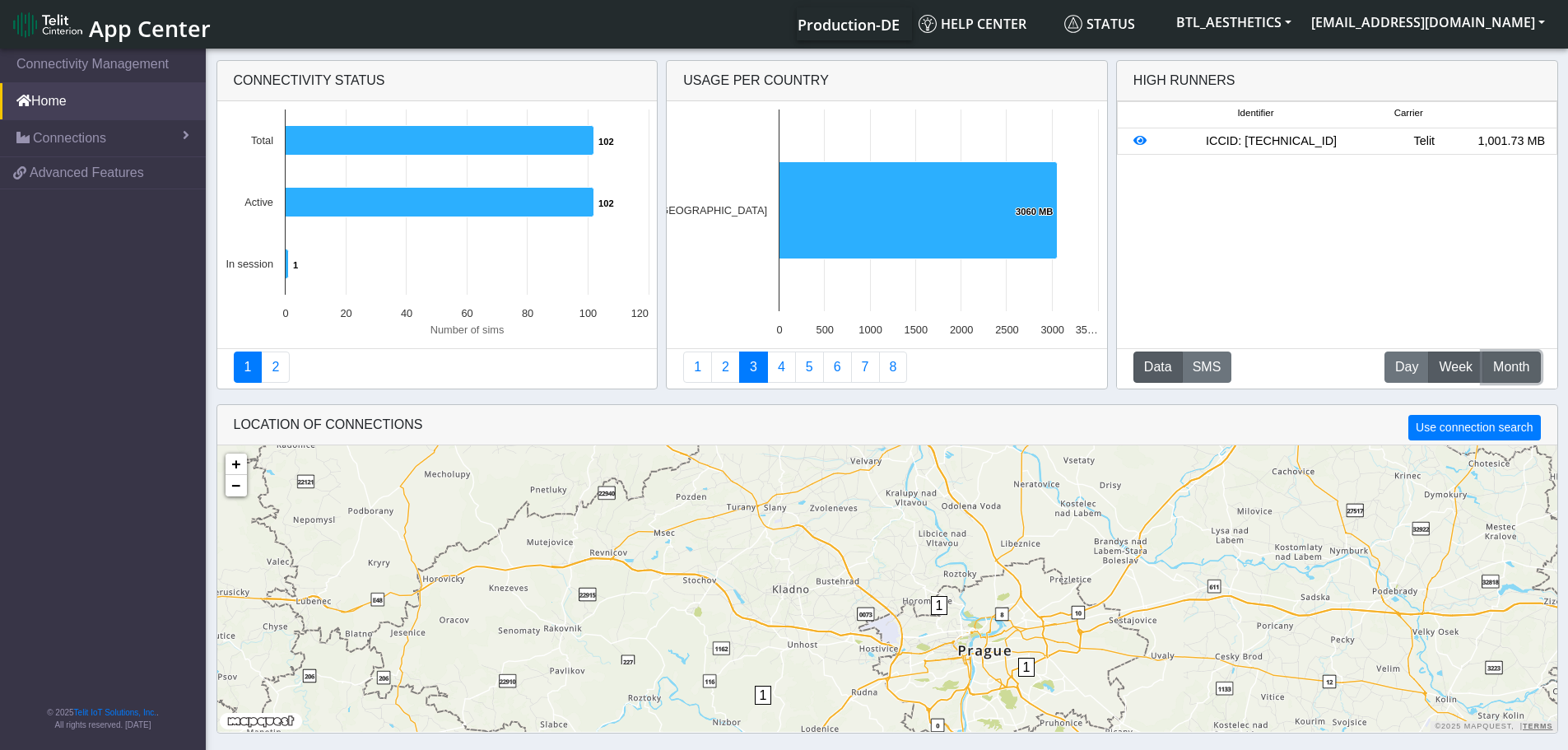
click at [1513, 374] on span "Month" at bounding box center [1512, 368] width 36 height 20
click at [1166, 375] on button "Data" at bounding box center [1158, 368] width 50 height 31
click at [1192, 367] on button "SMS" at bounding box center [1207, 368] width 51 height 31
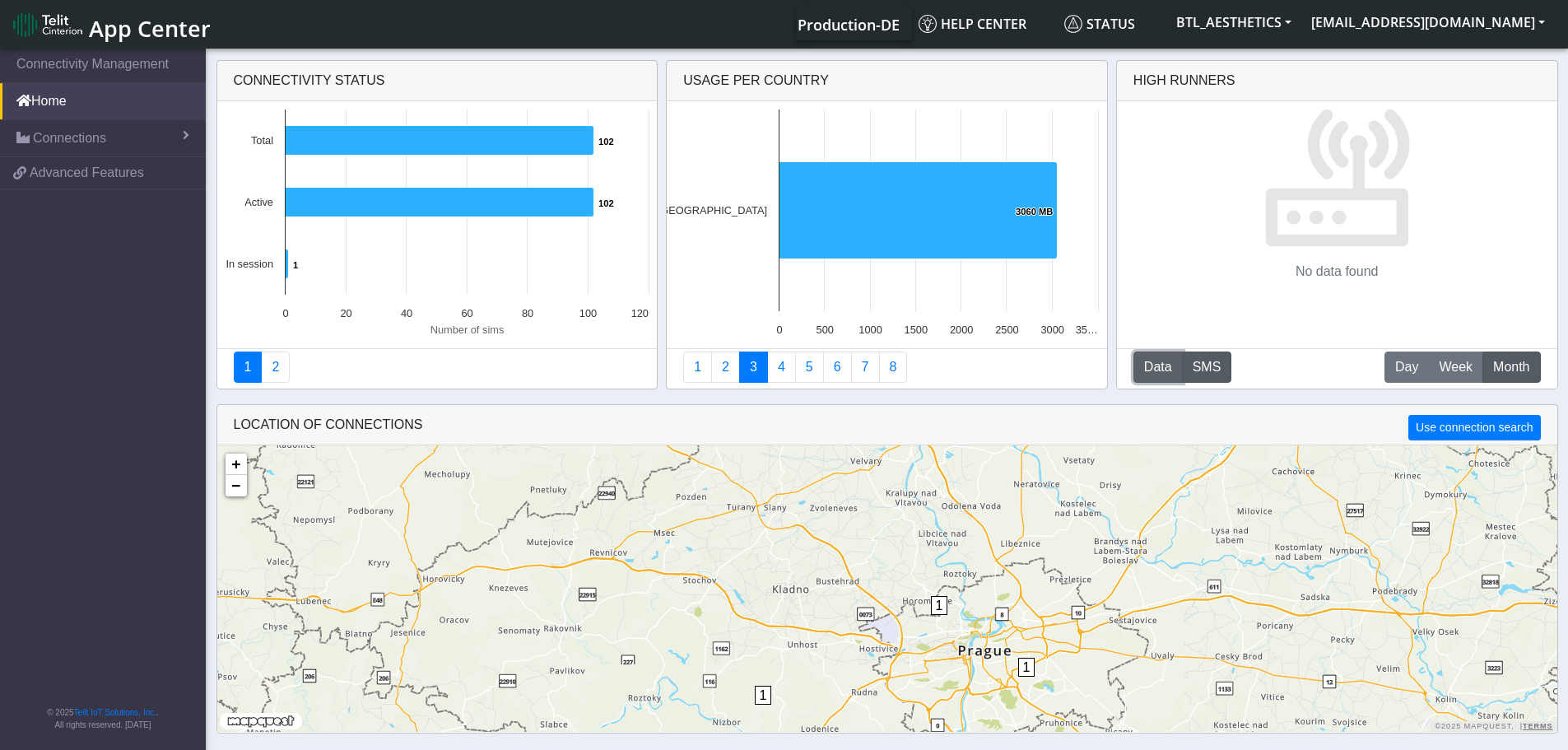
click at [1158, 365] on button "Data" at bounding box center [1158, 368] width 50 height 31
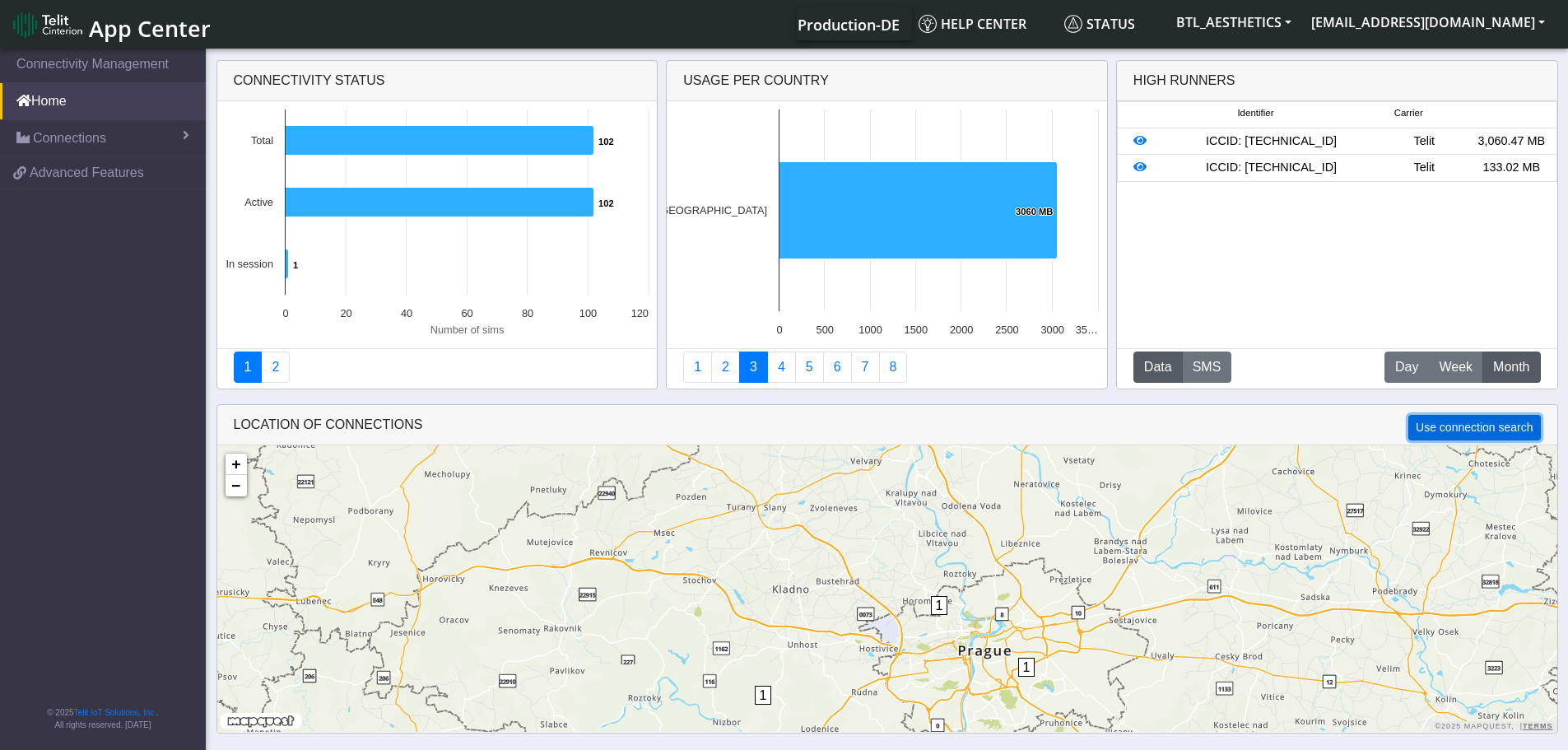
click at [1459, 432] on button "Use connection search" at bounding box center [1474, 427] width 132 height 26
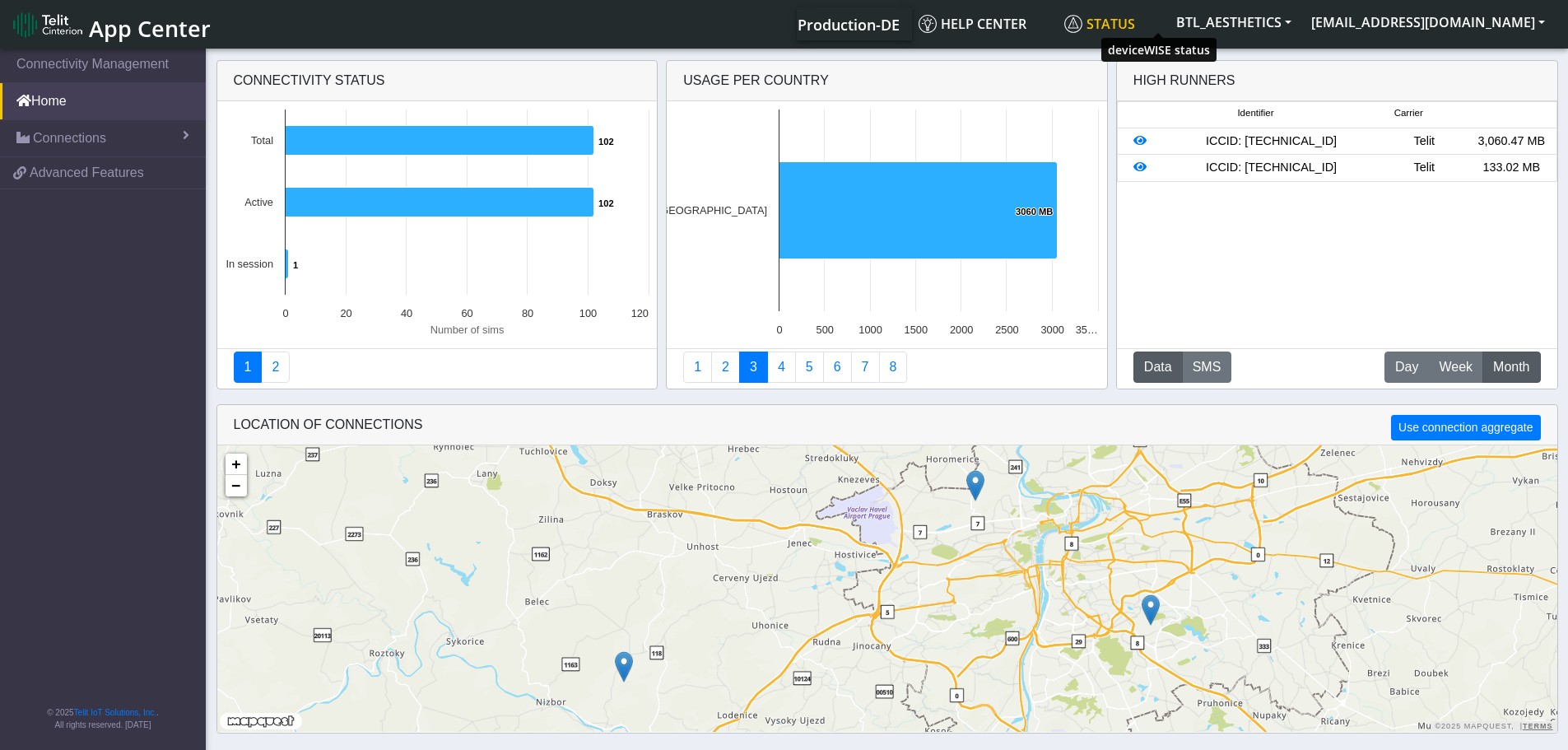
click at [1135, 23] on span "Status" at bounding box center [1100, 24] width 71 height 18
